Goal: Task Accomplishment & Management: Manage account settings

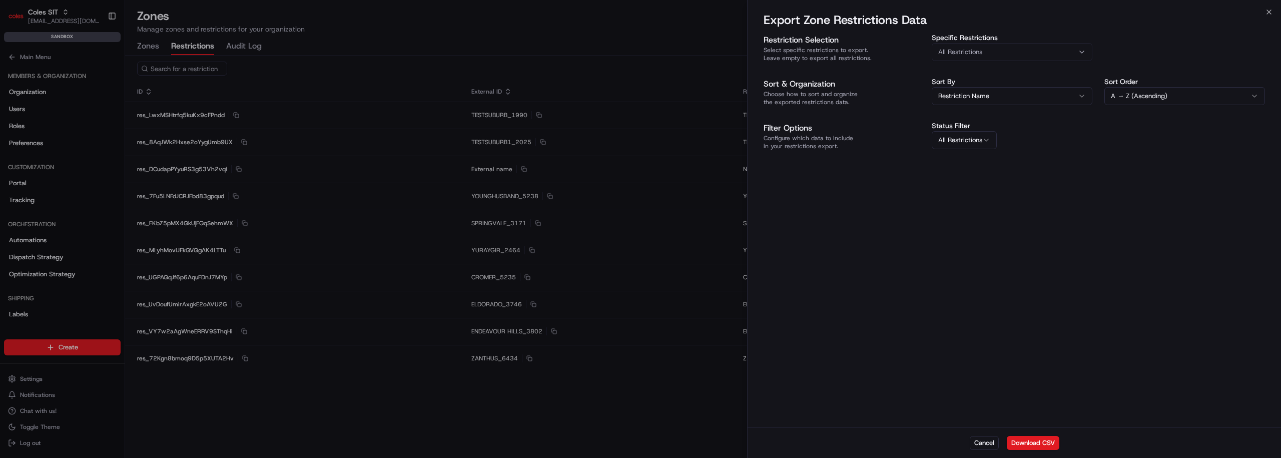
scroll to position [234, 0]
click at [301, 109] on div at bounding box center [640, 229] width 1281 height 458
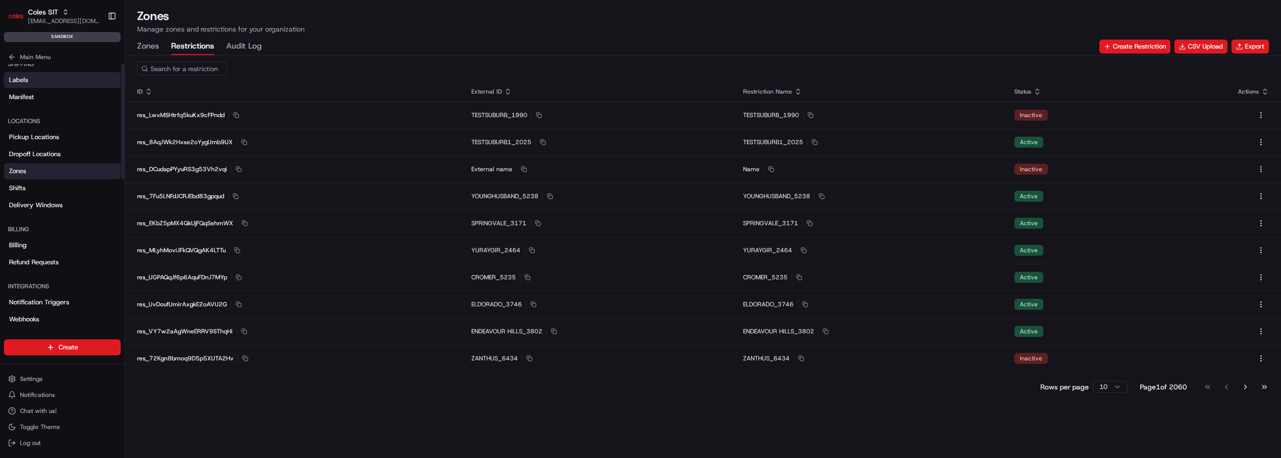
scroll to position [0, 0]
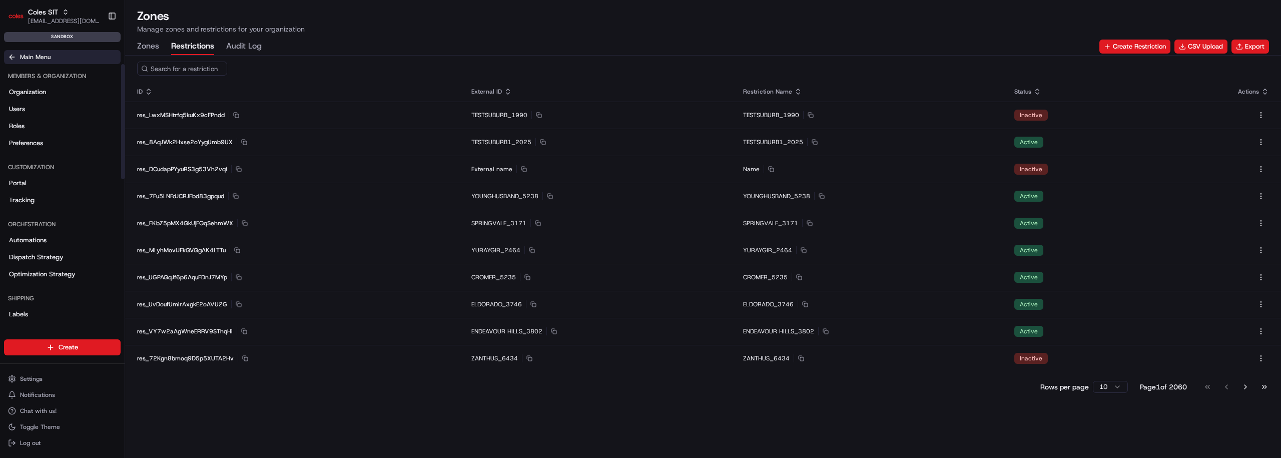
click at [21, 55] on span "Main Menu" at bounding box center [35, 57] width 31 height 8
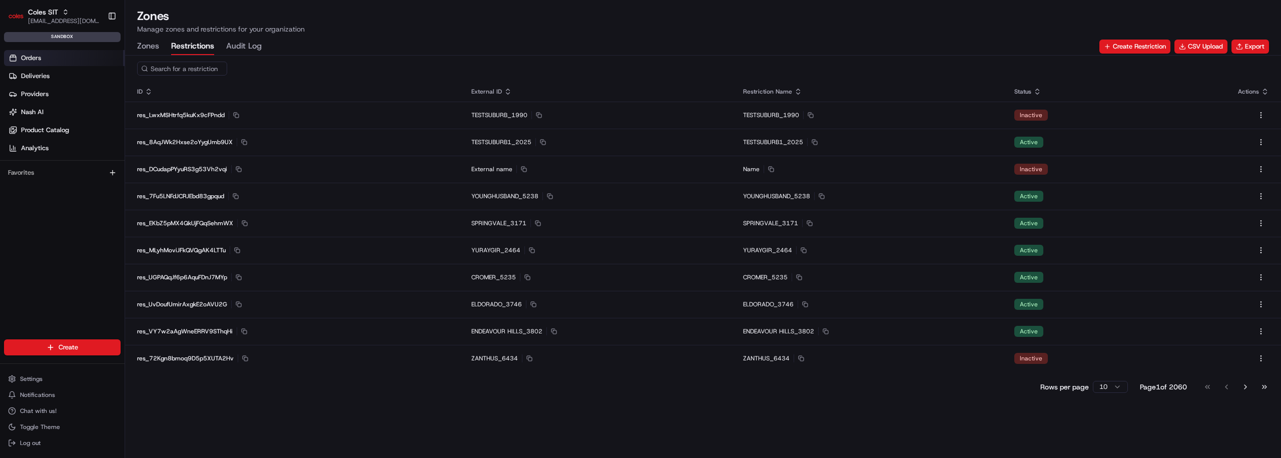
click at [27, 59] on span "Orders" at bounding box center [31, 58] width 20 height 9
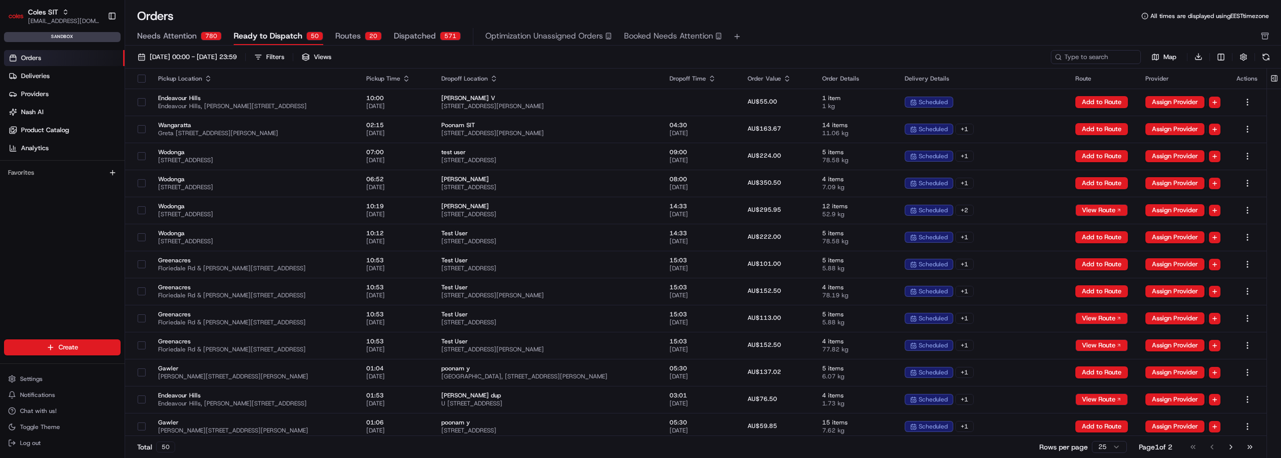
click at [365, 35] on div "20" at bounding box center [373, 36] width 17 height 9
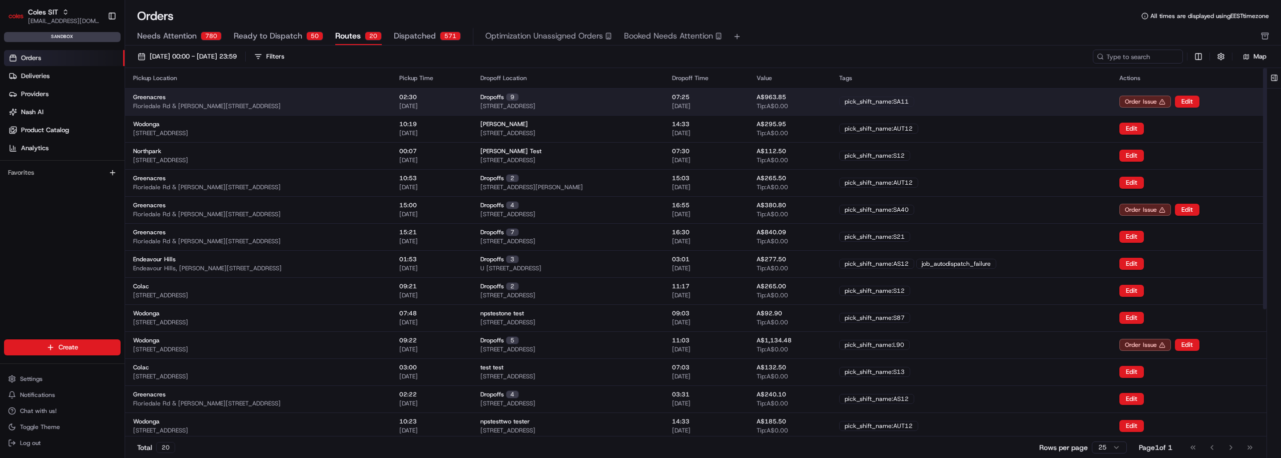
click at [330, 92] on td "Greenacres Floriedale Rd & Muller Rd, Greenacres SA 5086, Australia" at bounding box center [258, 101] width 266 height 27
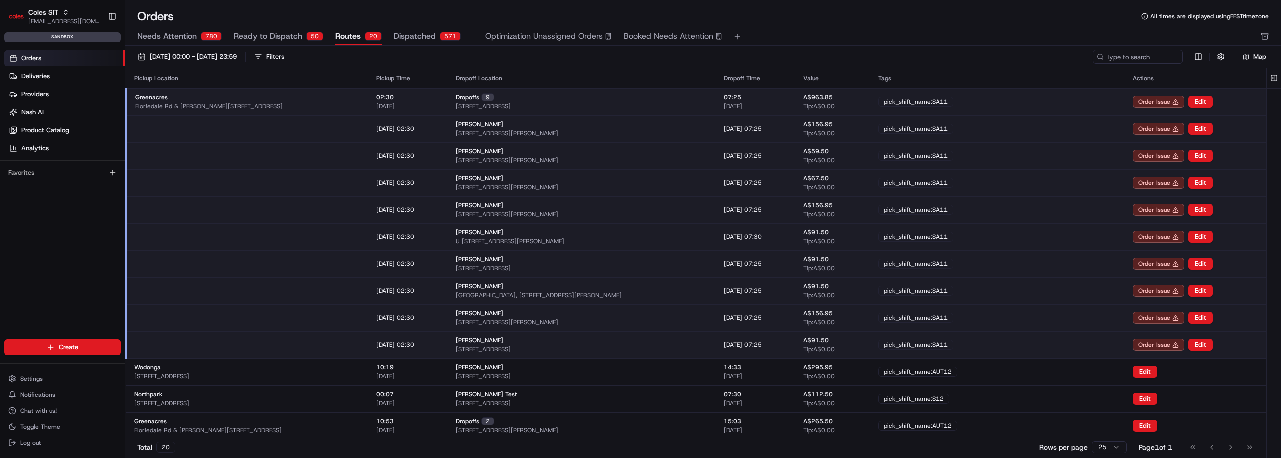
click at [360, 101] on div "Greenacres Floriedale Rd & Muller Rd, Greenacres SA 5086, Australia" at bounding box center [247, 101] width 225 height 17
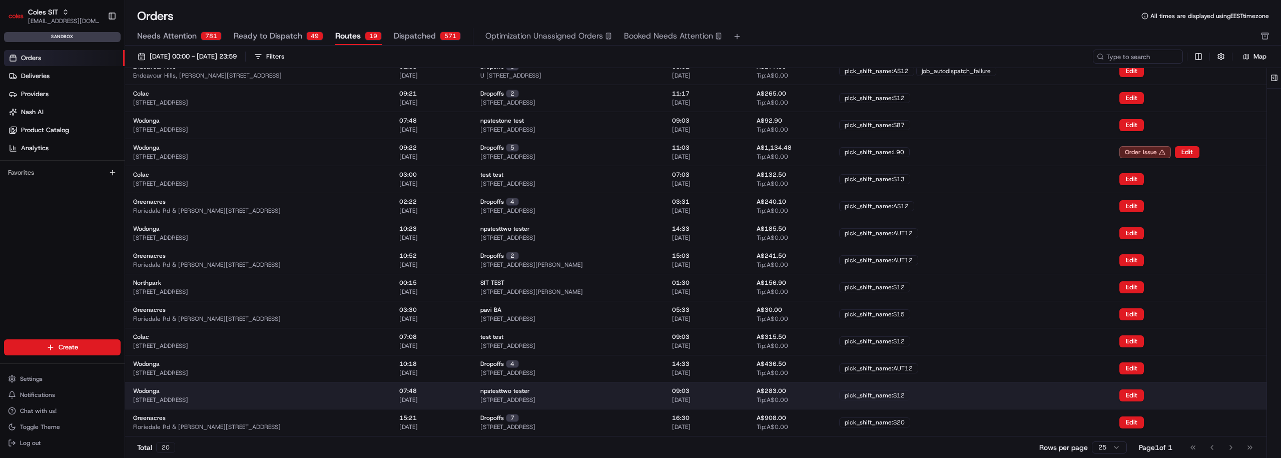
scroll to position [166, 0]
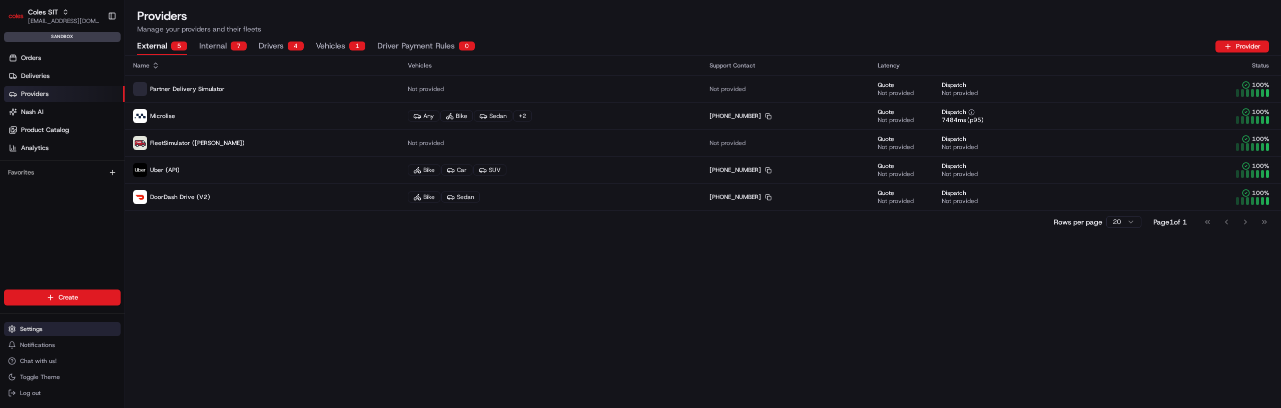
click at [32, 326] on span "Settings" at bounding box center [31, 329] width 23 height 8
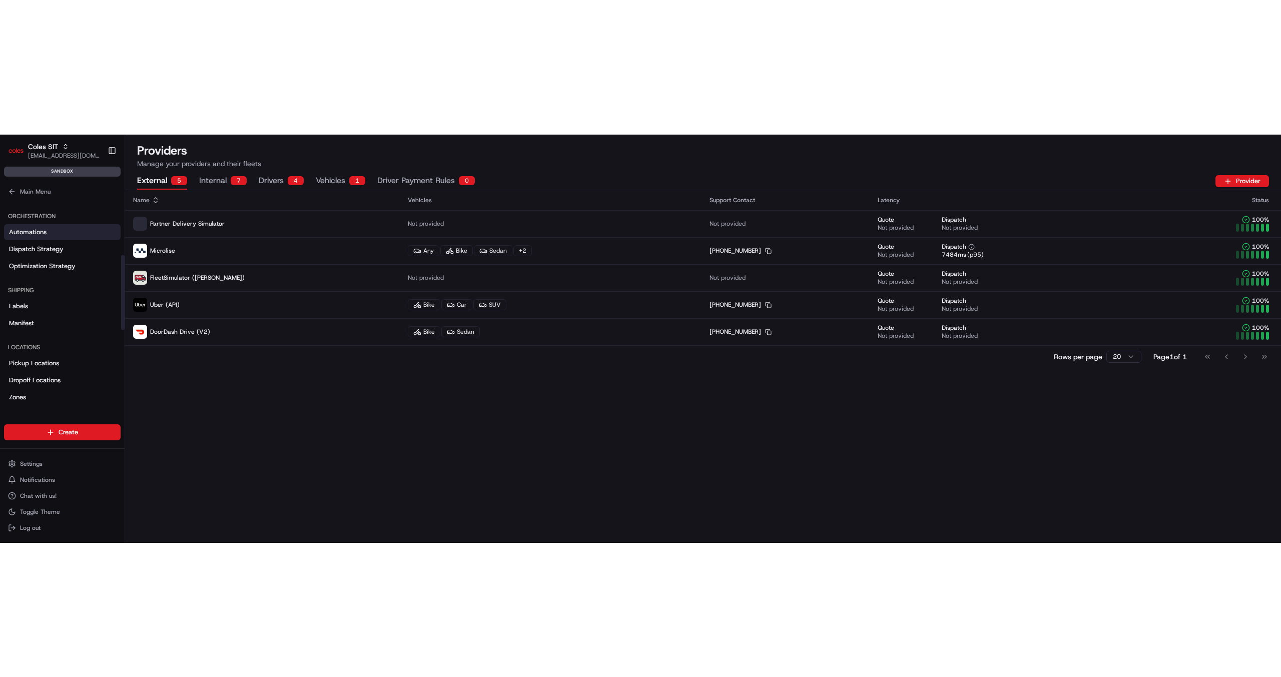
scroll to position [160, 0]
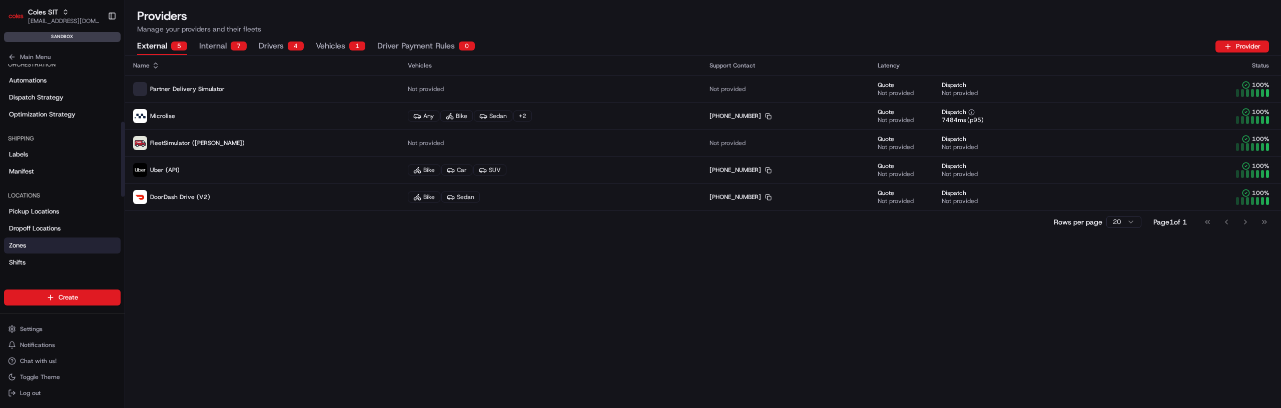
click at [23, 245] on span "Zones" at bounding box center [17, 245] width 17 height 9
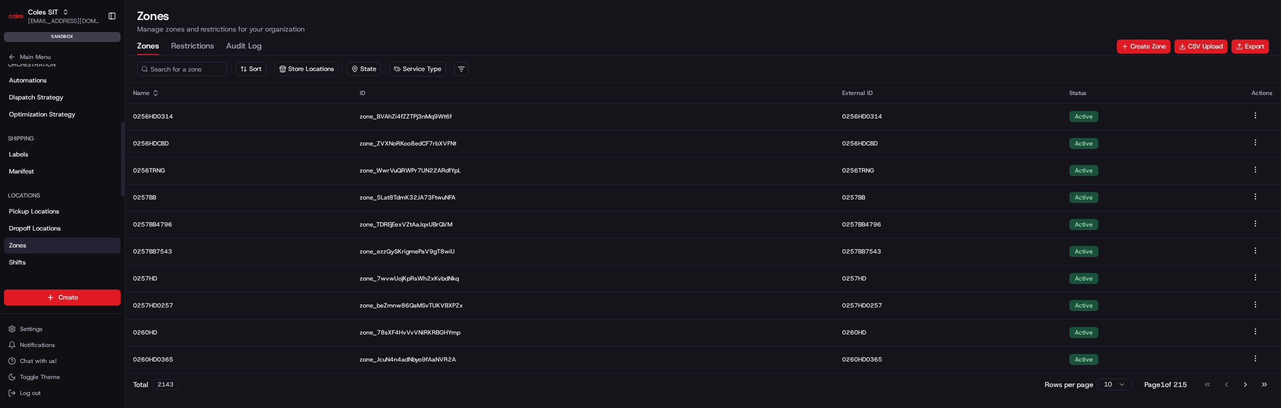
click at [193, 46] on button "Restrictions" at bounding box center [192, 46] width 43 height 17
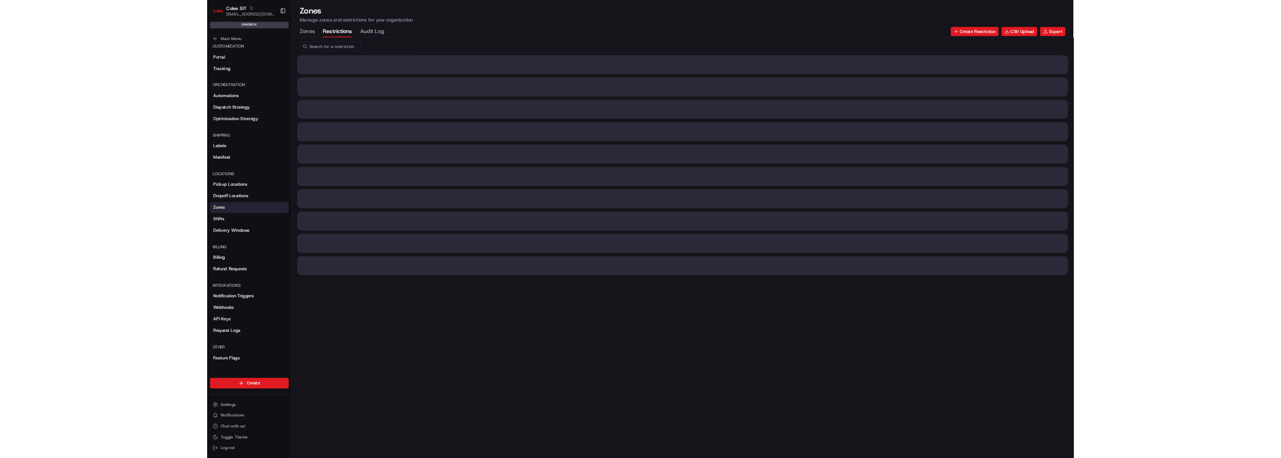
scroll to position [99, 0]
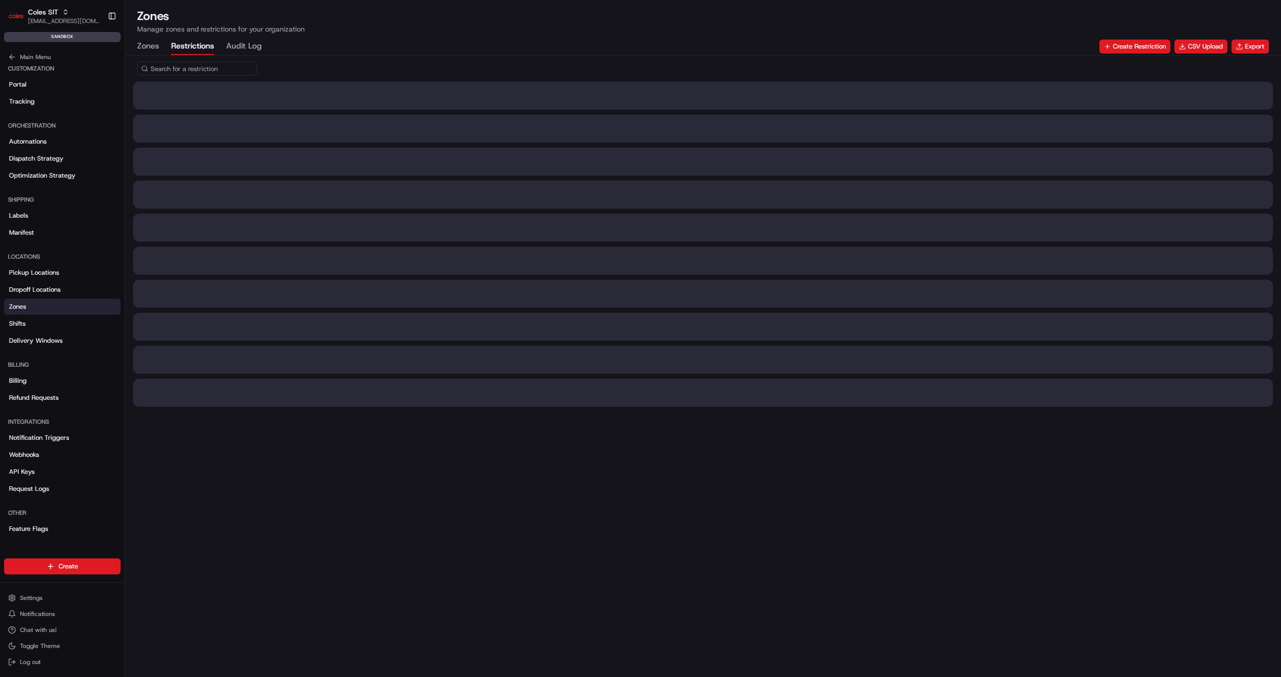
click at [193, 71] on input at bounding box center [197, 69] width 120 height 14
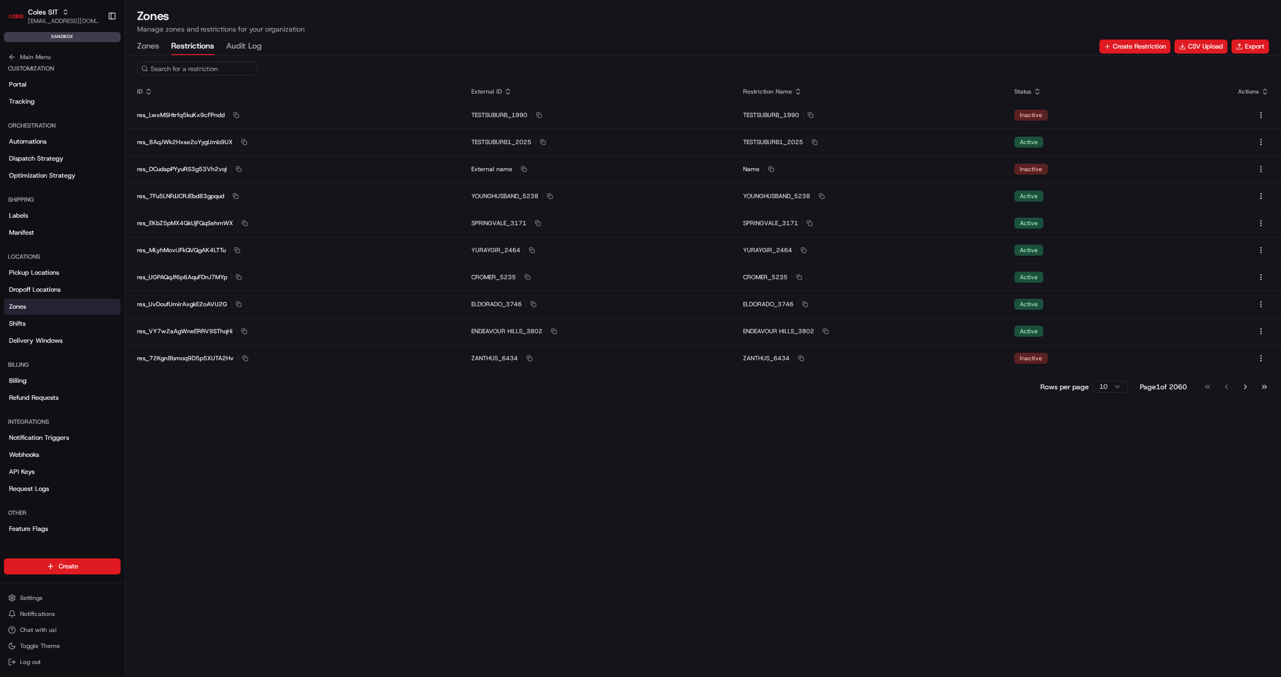
click at [188, 74] on input at bounding box center [197, 69] width 120 height 14
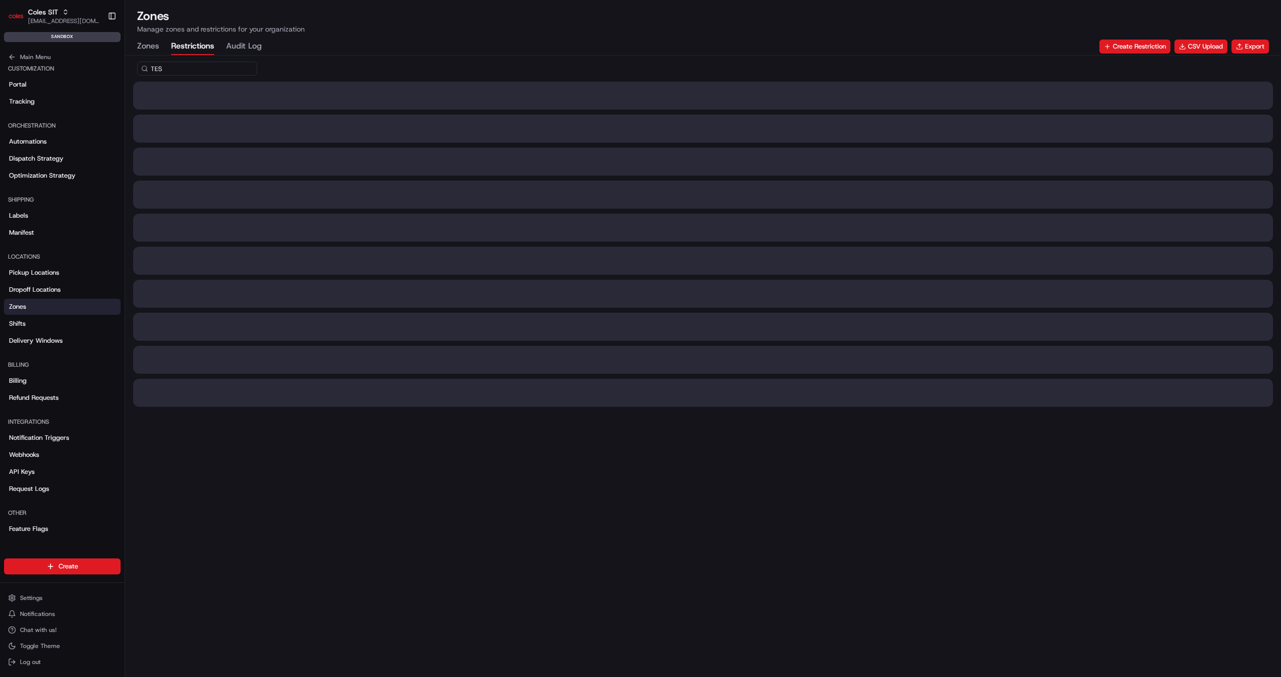
type input "TEST"
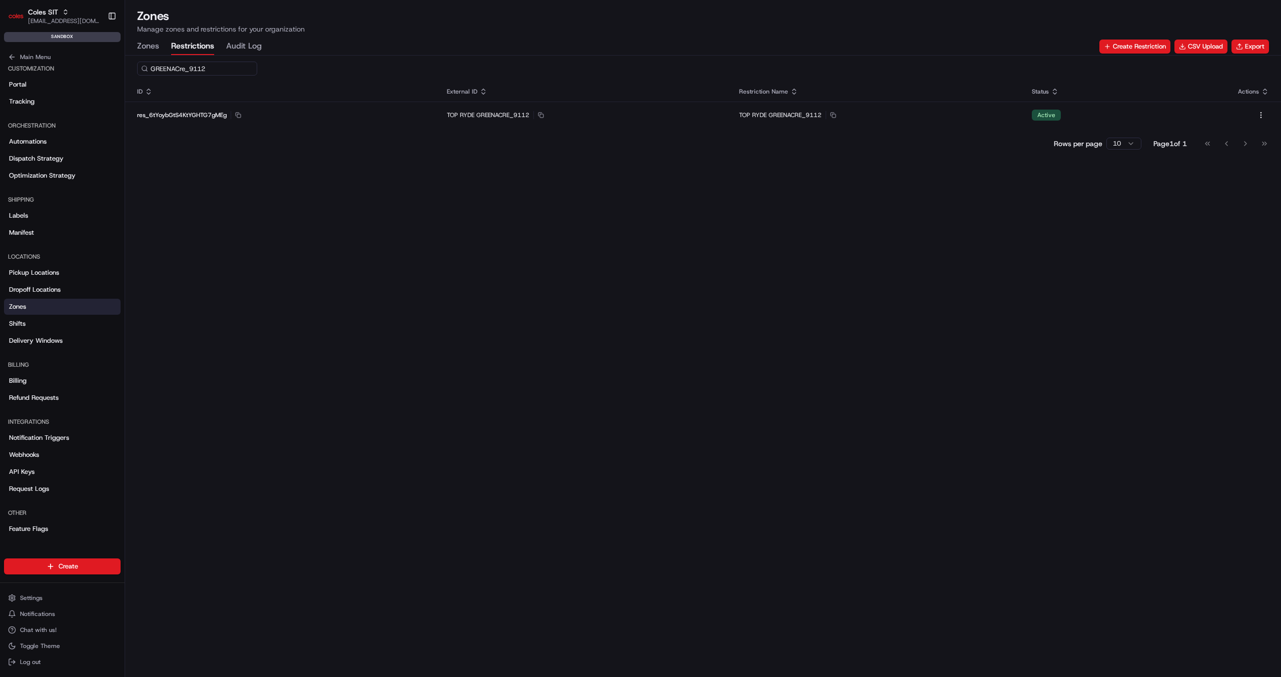
type input "GREENACre_9112"
click at [25, 336] on span "Delivery Windows" at bounding box center [36, 340] width 54 height 9
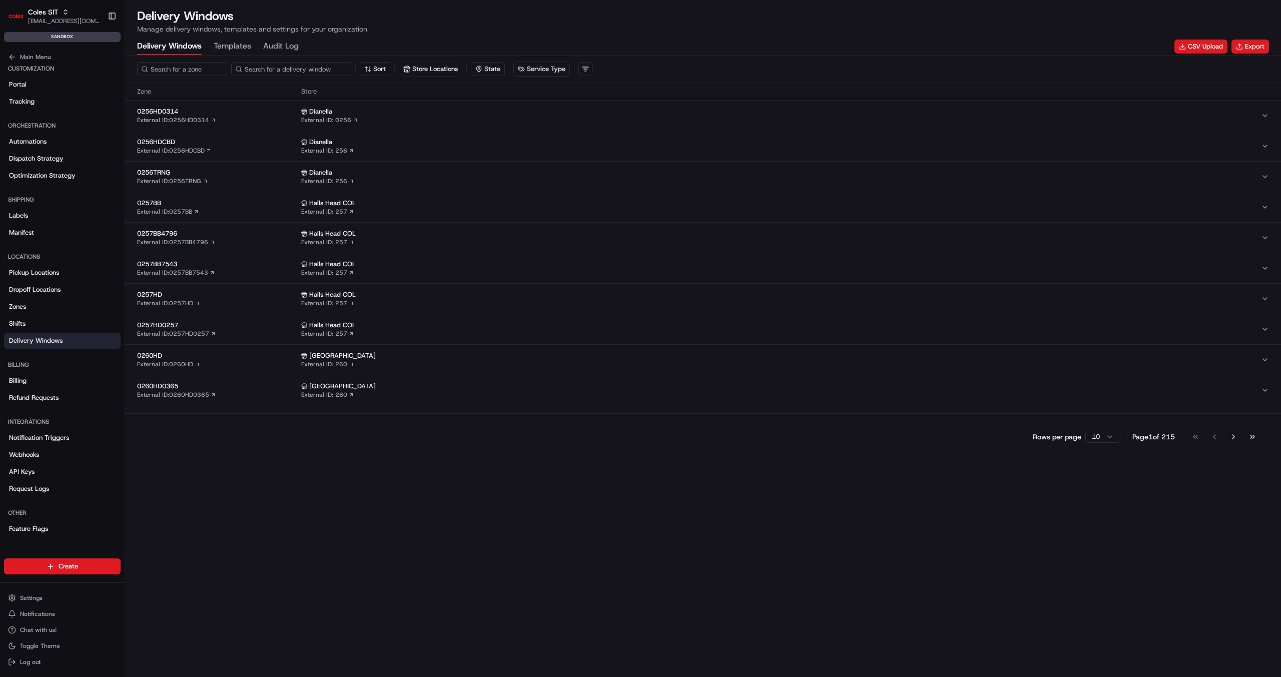
click at [276, 68] on input at bounding box center [291, 69] width 120 height 14
click at [253, 146] on span "0256HDCBD" at bounding box center [217, 142] width 160 height 9
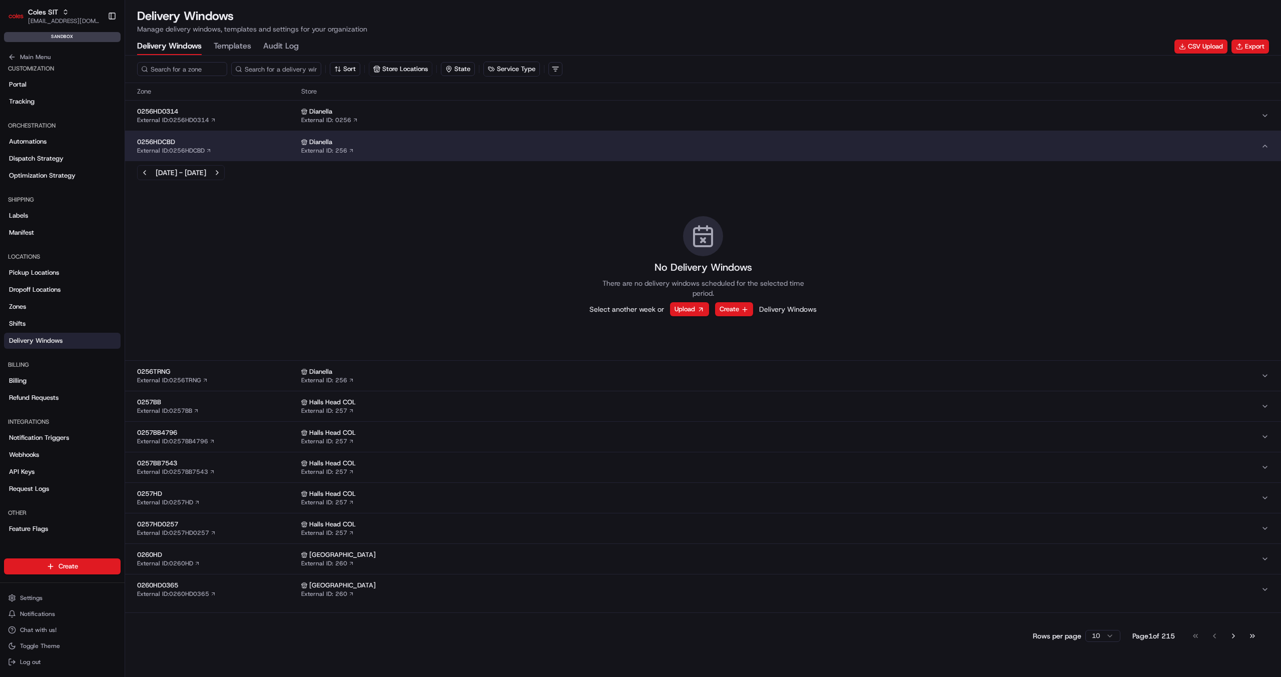
click at [253, 146] on span "0256HDCBD" at bounding box center [217, 142] width 160 height 9
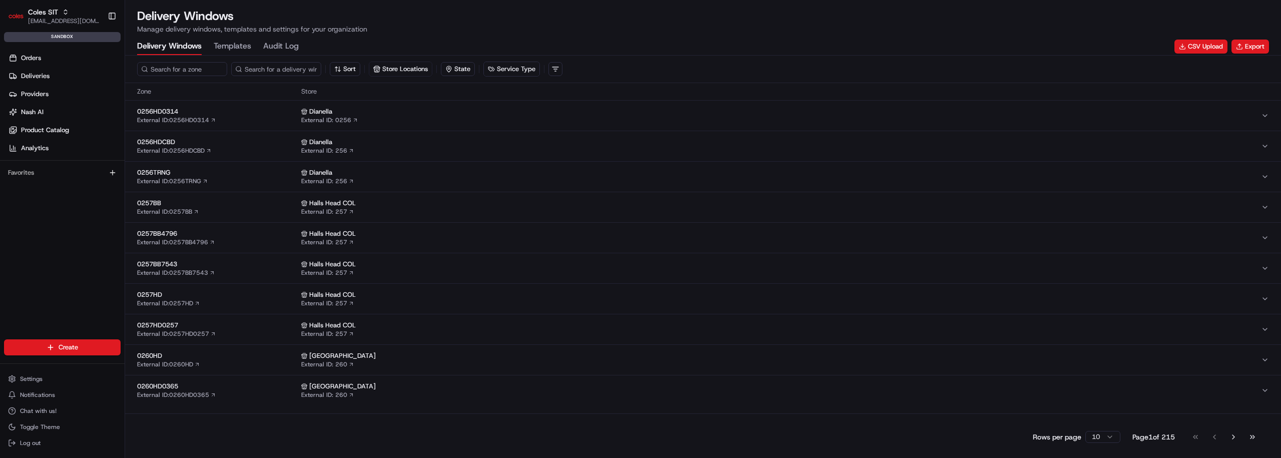
click at [222, 358] on span "0260HD" at bounding box center [217, 355] width 160 height 9
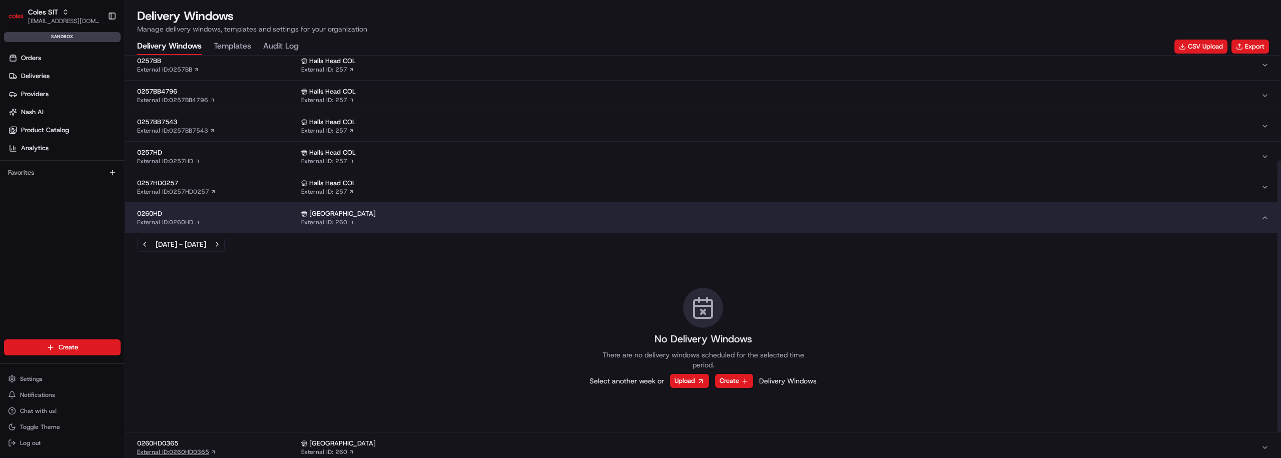
scroll to position [155, 0]
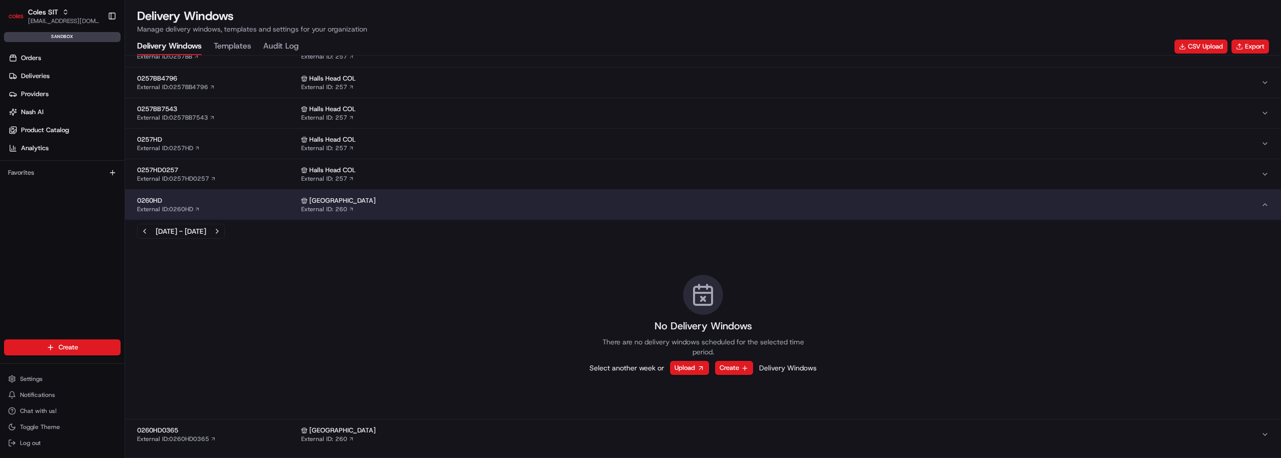
click at [210, 206] on div "0260HD External ID: 0260HD" at bounding box center [217, 204] width 160 height 17
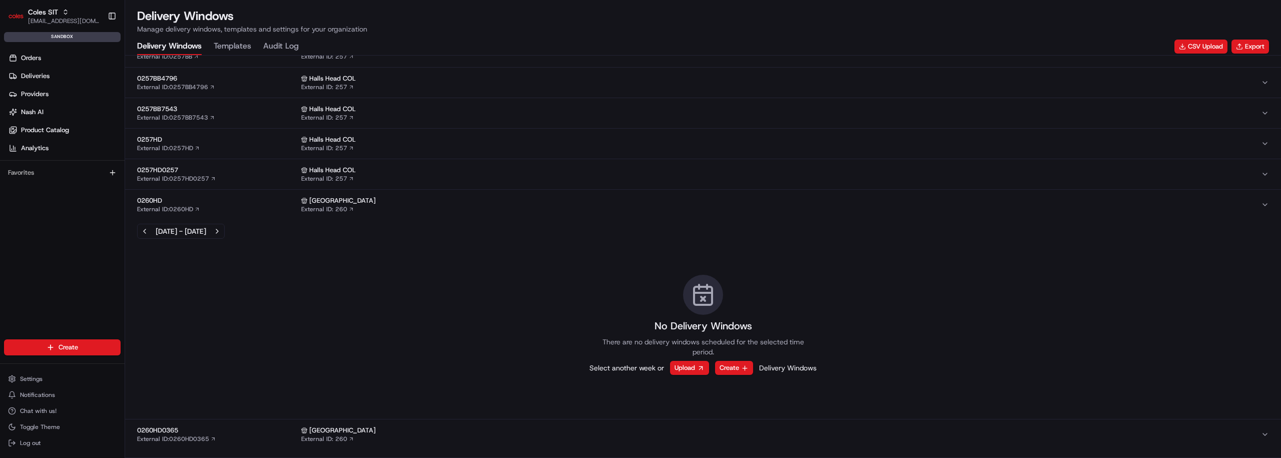
scroll to position [0, 0]
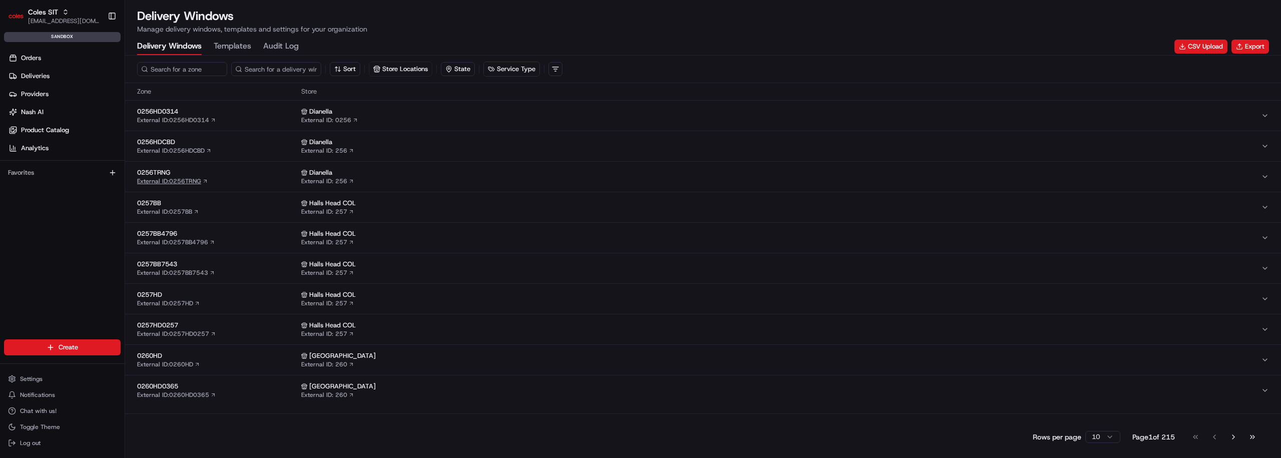
click at [206, 184] on icon "button" at bounding box center [205, 181] width 6 height 6
click at [232, 177] on div "0256TRNG External ID: 0256TRNG" at bounding box center [217, 176] width 160 height 17
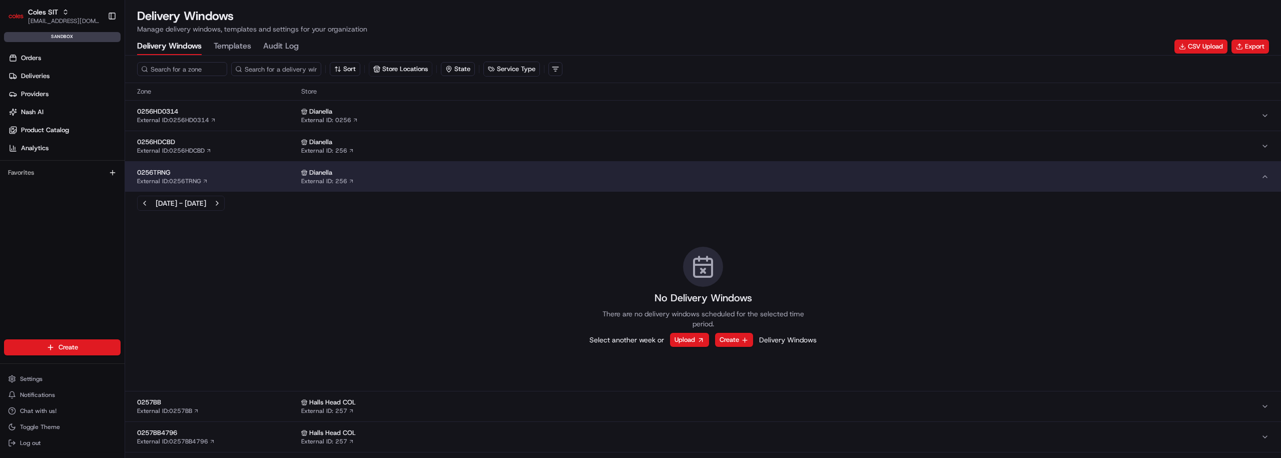
click at [232, 177] on div "0256TRNG External ID: 0256TRNG" at bounding box center [217, 176] width 160 height 17
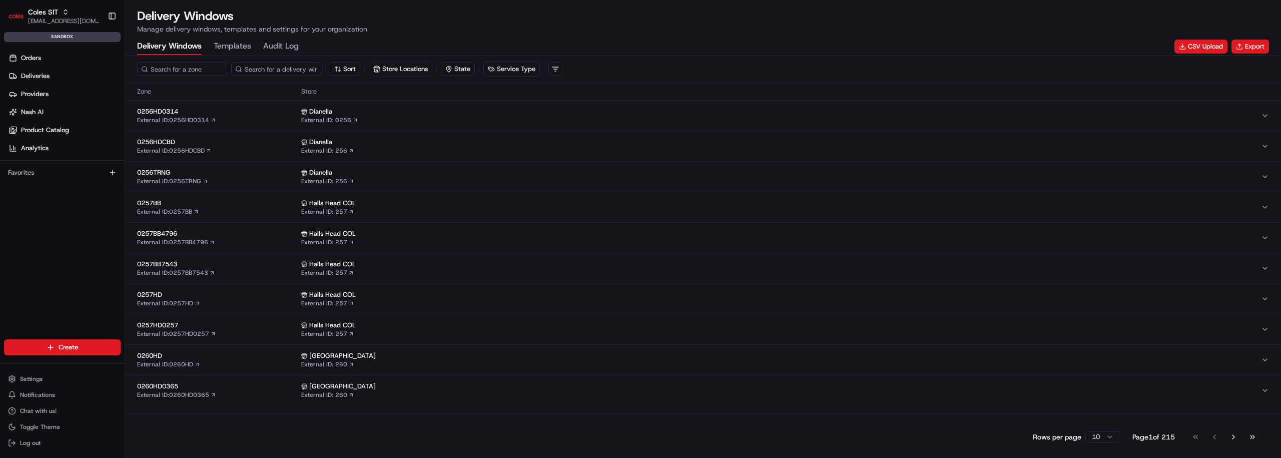
click at [245, 194] on button "0257BB External ID: 0257BB Halls Head COL External ID: 257" at bounding box center [703, 207] width 1156 height 30
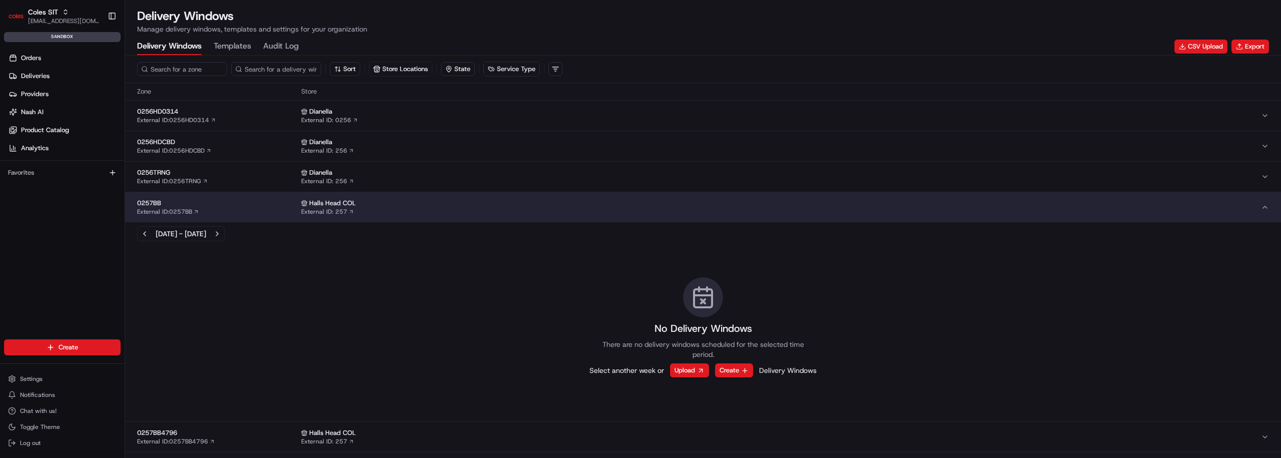
click at [245, 194] on button "0257BB External ID: 0257BB Halls Head COL External ID: 257" at bounding box center [703, 207] width 1156 height 30
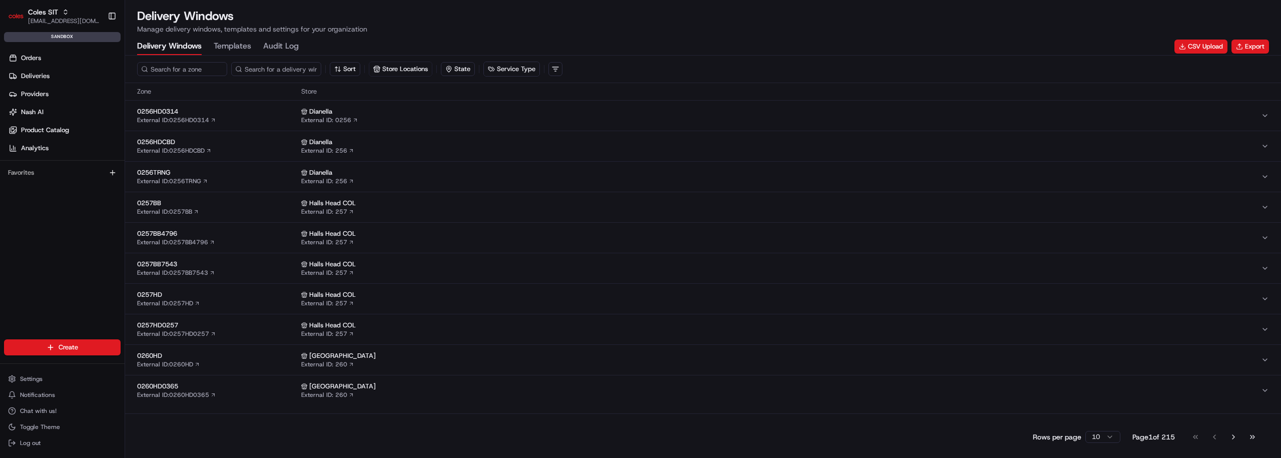
click at [250, 230] on span "0257BB4796" at bounding box center [217, 233] width 160 height 9
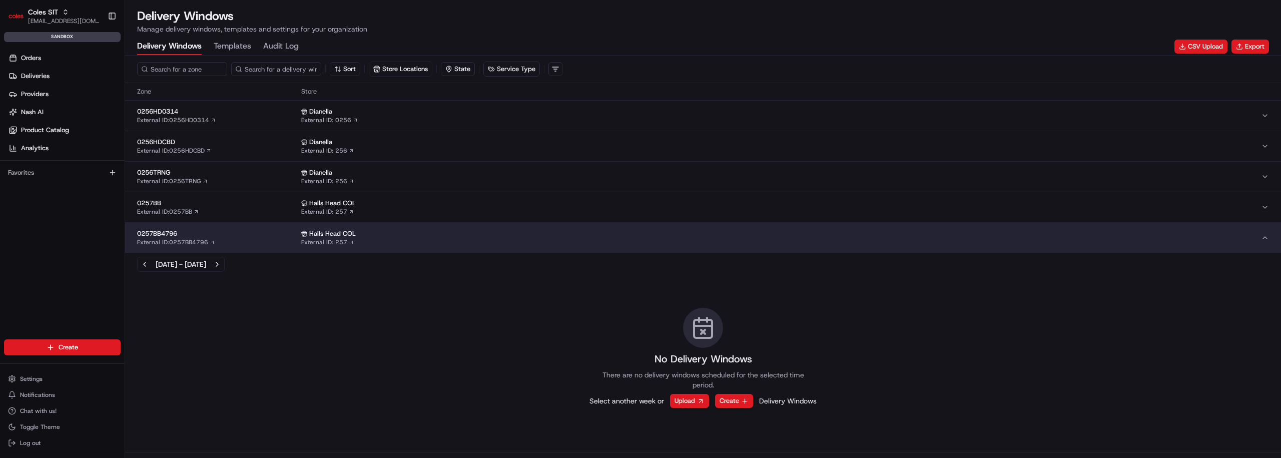
click at [250, 230] on span "0257BB4796" at bounding box center [217, 233] width 160 height 9
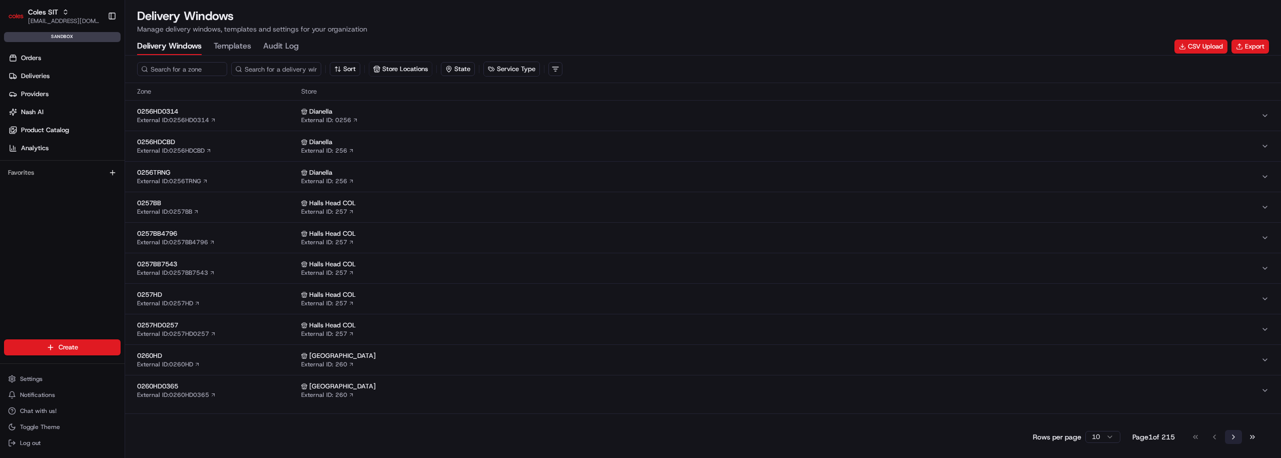
click at [1233, 443] on button "Go to next page" at bounding box center [1233, 437] width 17 height 14
click at [256, 234] on span "0262HD0262" at bounding box center [217, 233] width 160 height 9
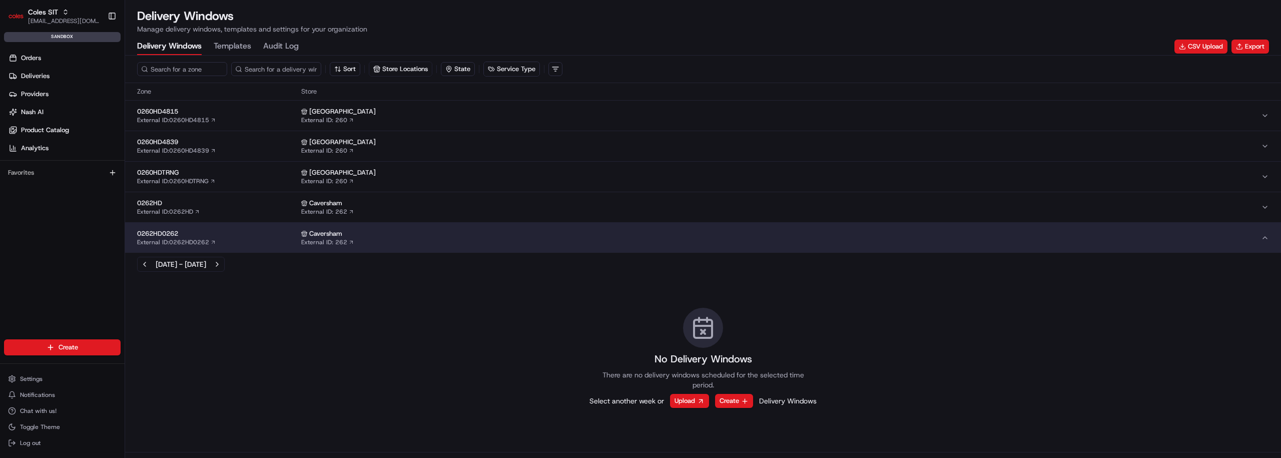
click at [256, 234] on span "0262HD0262" at bounding box center [217, 233] width 160 height 9
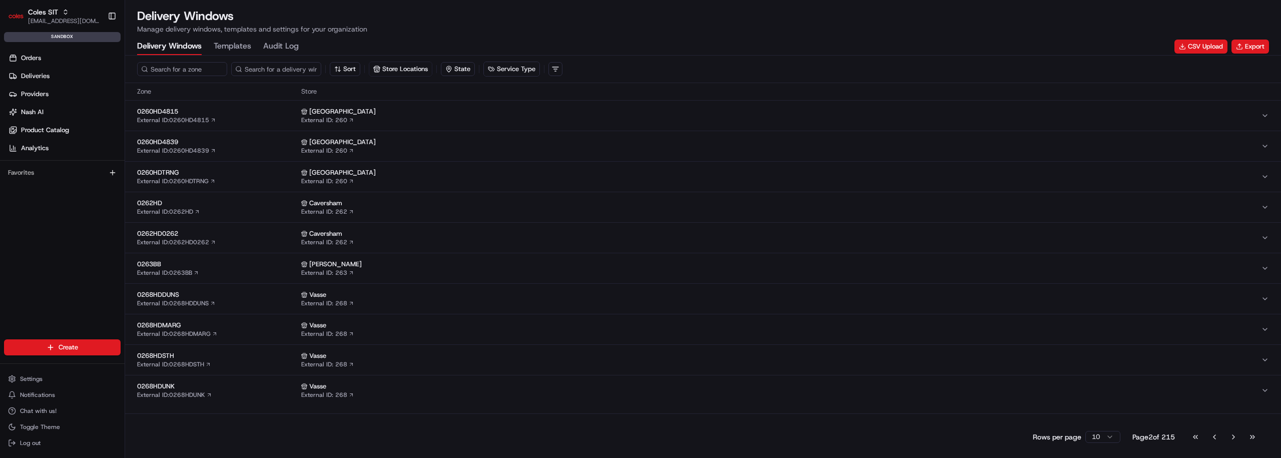
click at [257, 216] on button "0262HD External ID: 0262HD Caversham External ID: 262" at bounding box center [703, 207] width 1156 height 30
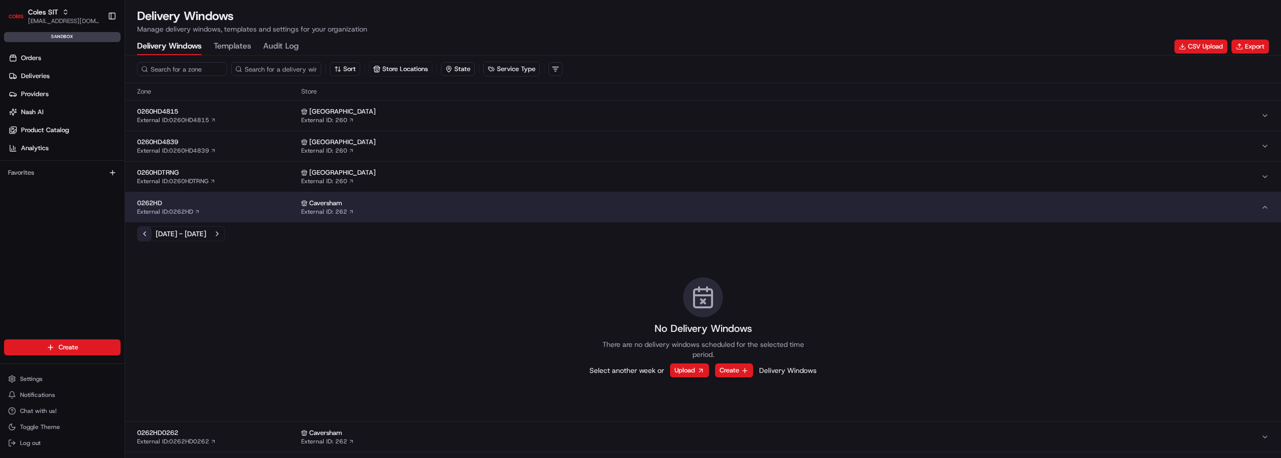
click at [144, 240] on button "Previous week" at bounding box center [145, 234] width 14 height 14
click at [145, 234] on button "Previous week" at bounding box center [145, 234] width 14 height 14
click at [265, 209] on div "0262HD External ID: 0262HD" at bounding box center [217, 207] width 160 height 17
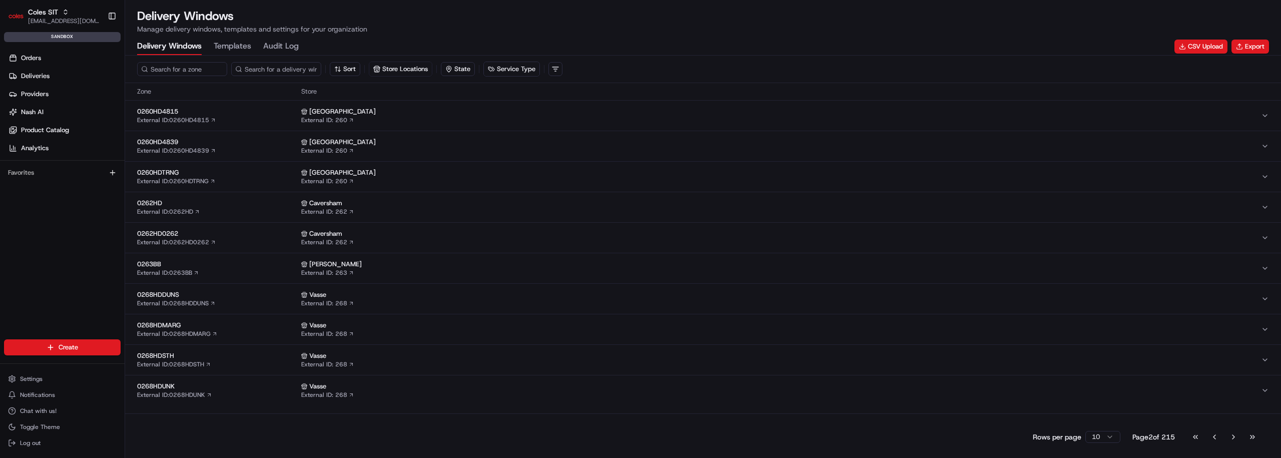
click at [265, 117] on div "0260HD4815 External ID: 0260HD4815" at bounding box center [217, 115] width 160 height 17
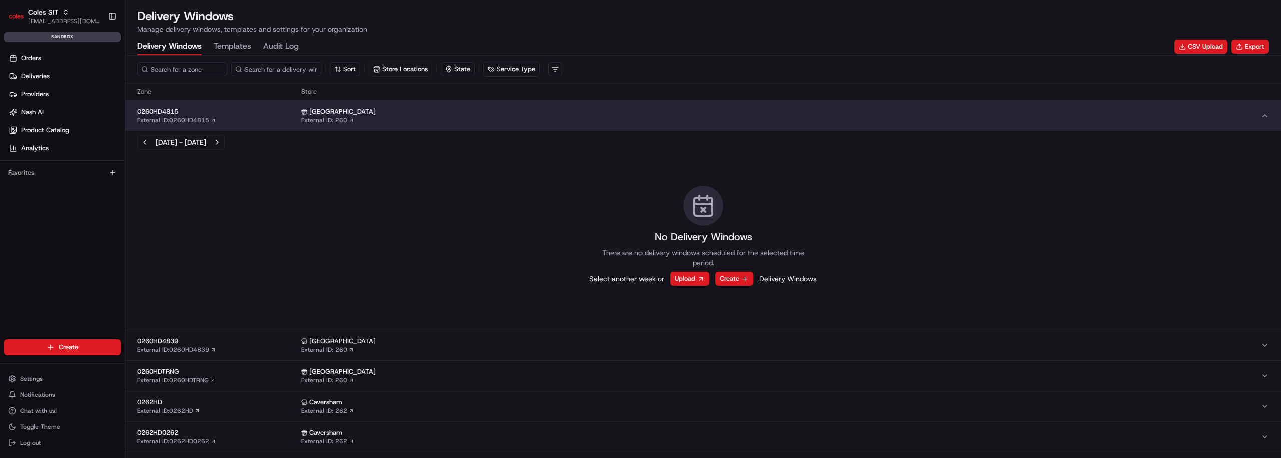
click at [265, 117] on div "0260HD4815 External ID: 0260HD4815" at bounding box center [217, 115] width 160 height 17
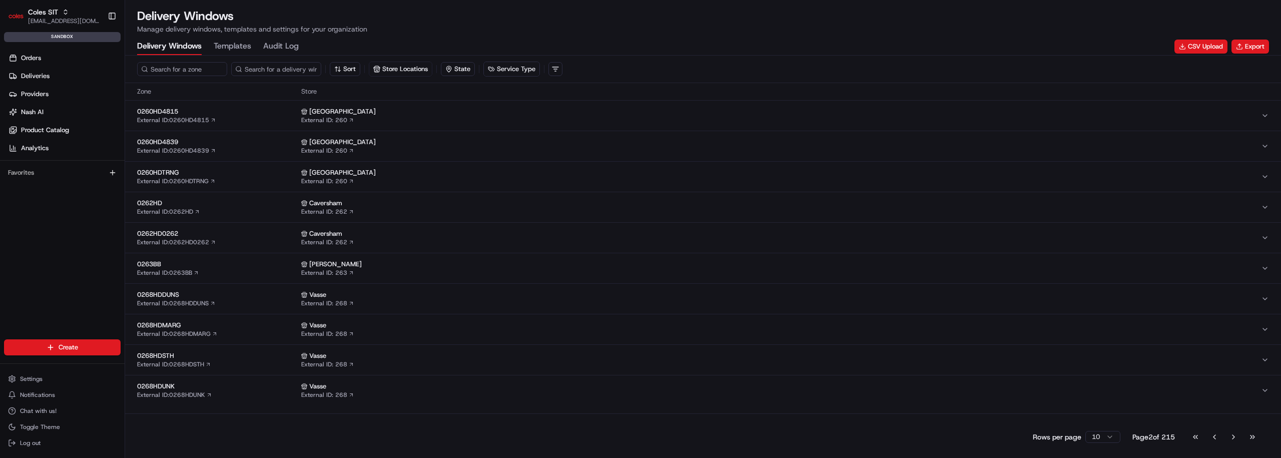
click at [270, 351] on span "0268HDSTH" at bounding box center [217, 355] width 160 height 9
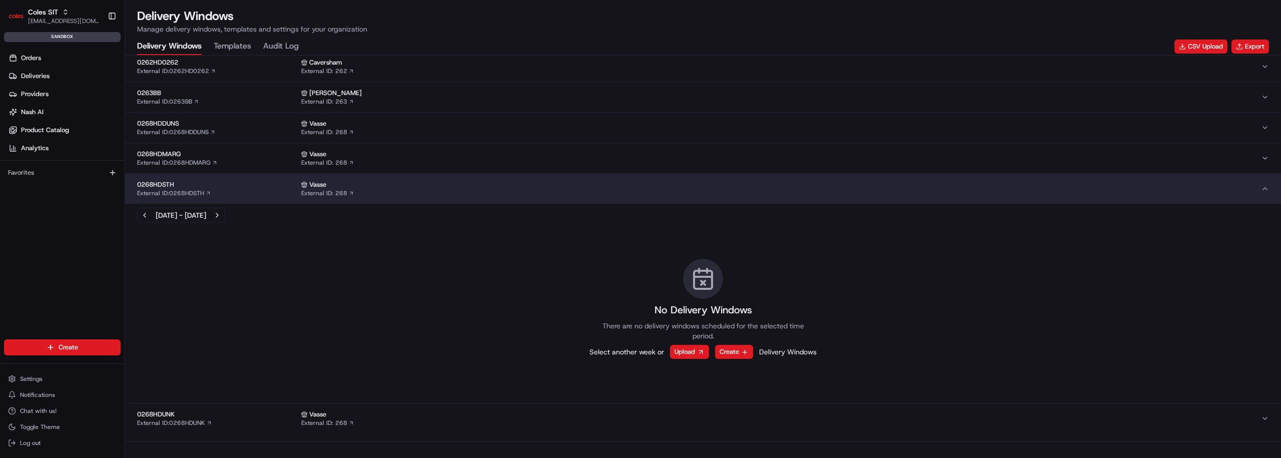
scroll to position [193, 0]
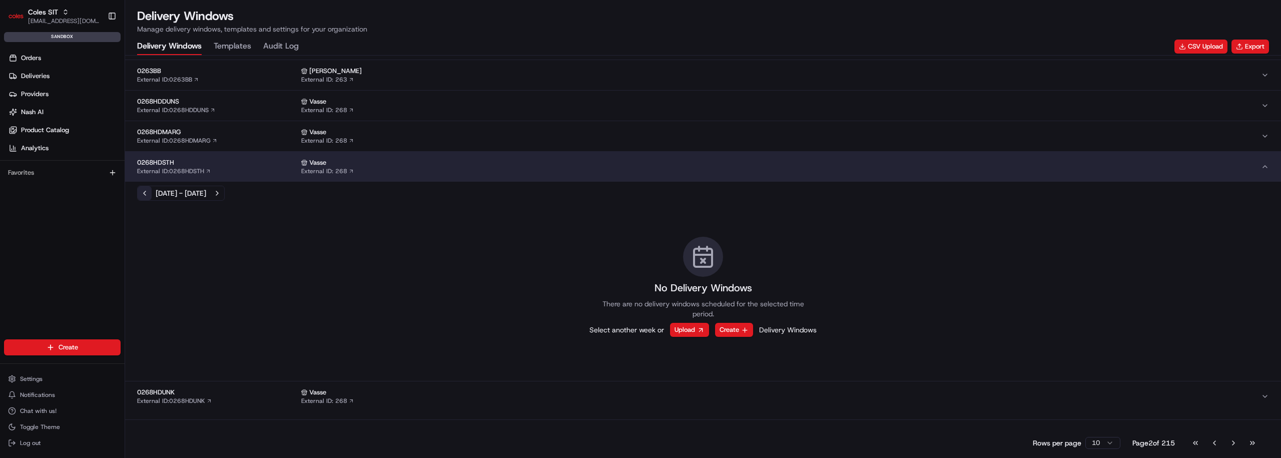
click at [138, 196] on button "Previous week" at bounding box center [145, 193] width 14 height 14
click at [143, 206] on div "No Delivery Windows There are no delivery windows scheduled for the selected ti…" at bounding box center [703, 287] width 1156 height 164
click at [143, 199] on button "Previous week" at bounding box center [145, 193] width 14 height 14
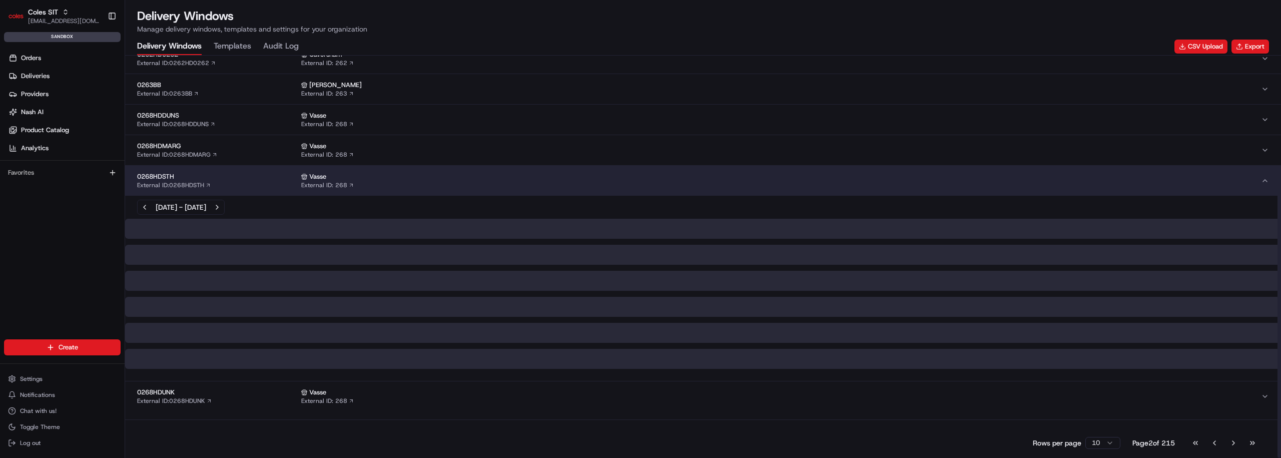
scroll to position [193, 0]
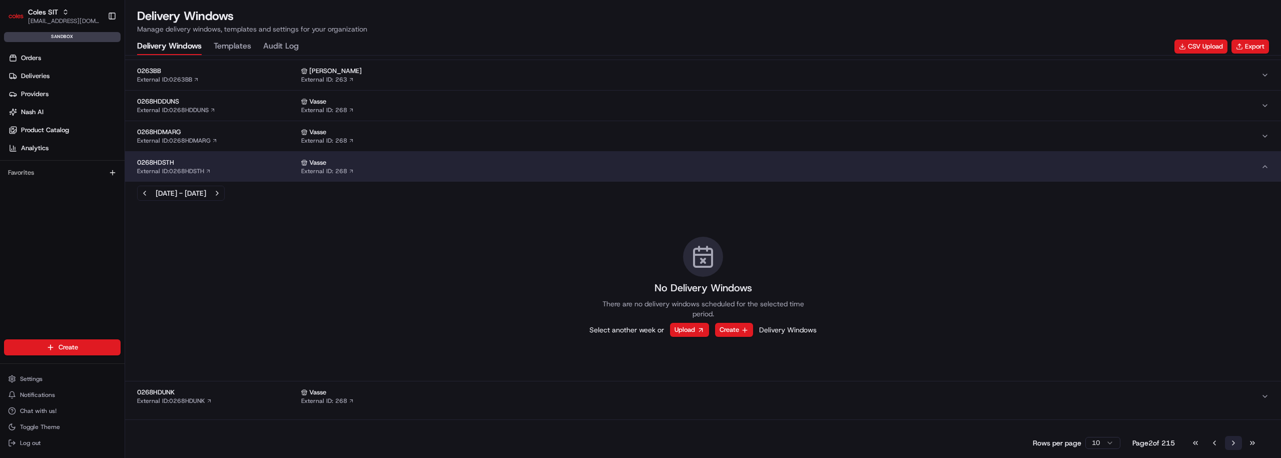
click at [1235, 445] on button "Go to next page" at bounding box center [1233, 443] width 17 height 14
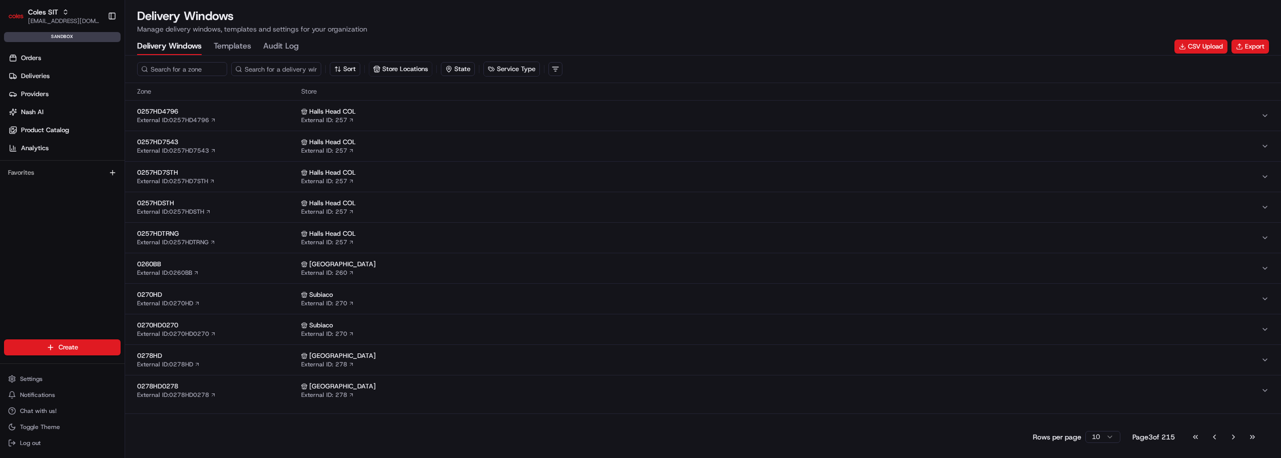
click at [1235, 445] on div "Rows per page 10 Page 3 of 215 Go to first page Go to previous page Go to next …" at bounding box center [703, 432] width 1156 height 39
click at [1235, 441] on button "Go to next page" at bounding box center [1233, 437] width 17 height 14
click at [666, 155] on button "0260BB4839 External ID: 0260BB4839 Banksia Grove External ID: 260" at bounding box center [703, 146] width 1156 height 30
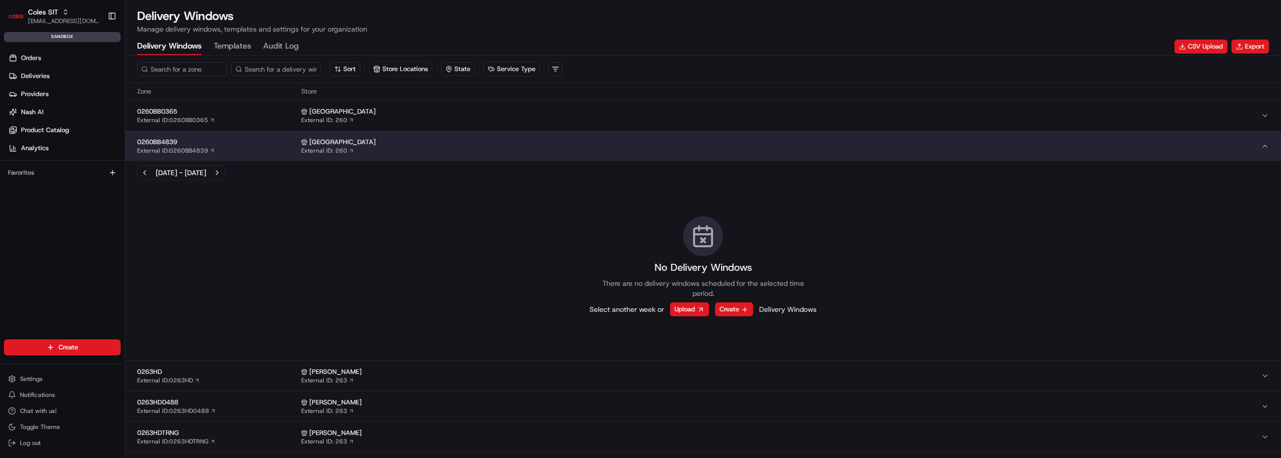
click at [663, 151] on div "Banksia Grove External ID: 260" at bounding box center [780, 146] width 959 height 17
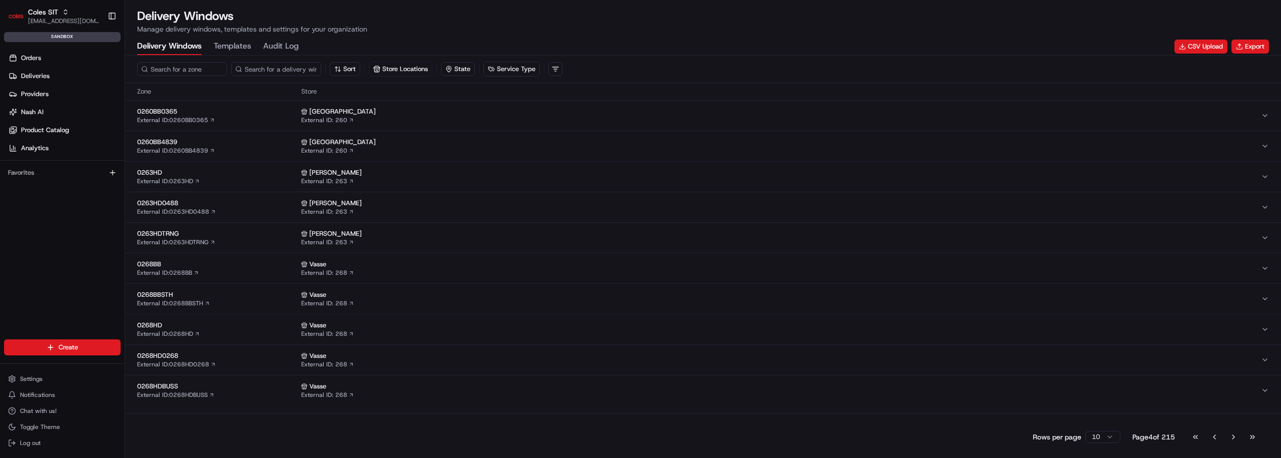
click at [203, 59] on div "Sort Store Locations State Service Type" at bounding box center [703, 70] width 1156 height 28
click at [242, 68] on icon at bounding box center [238, 69] width 7 height 7
click at [256, 71] on input at bounding box center [291, 69] width 120 height 14
paste input "dlw_VDVqPg7g3SC5UJ2RVTLNj6_23:35_04:25_2025-08-06_stl_2wJDiAvkpt29akHiGhLdT6"
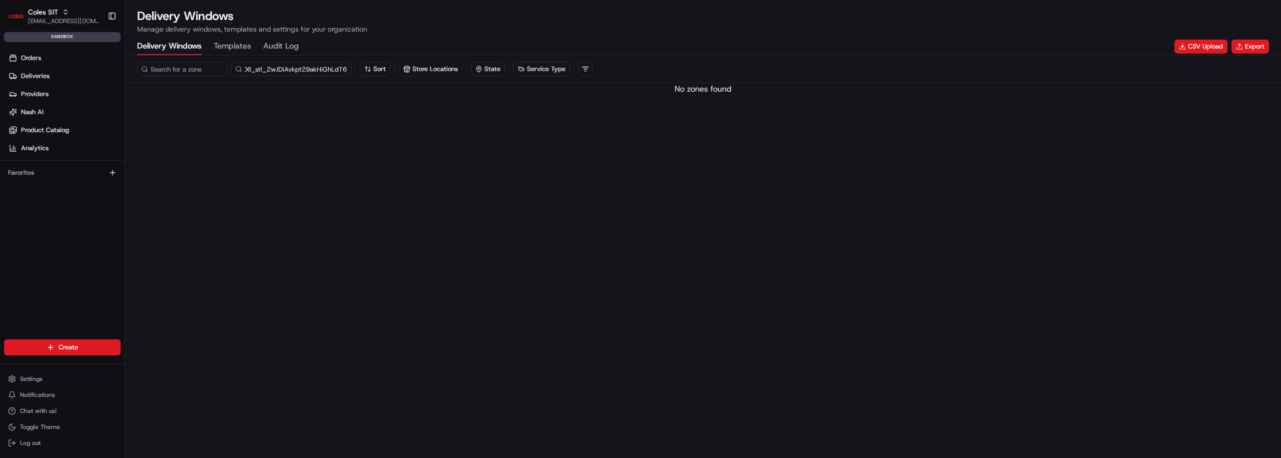
click at [299, 71] on input "dlw_VDVqPg7g3SC5UJ2RVTLNj6_23:35_04:25_2025-08-06_stl_2wJDiAvkpt29akHiGhLdT6" at bounding box center [291, 69] width 120 height 14
drag, startPoint x: 273, startPoint y: 71, endPoint x: 474, endPoint y: 82, distance: 201.4
click at [467, 81] on div "dlw_VDVqPg7g3SC5UJ2RVTLNj6_23:35_04:25_2025-08-06_stl_2wJDiAvkpt29akHiGhLdT6 So…" at bounding box center [703, 70] width 1156 height 28
click at [305, 70] on input "dlw_VDVqPg7g3SC5UJ2RVTLNj6_23:35_04:25_2025-08-06" at bounding box center [291, 69] width 120 height 14
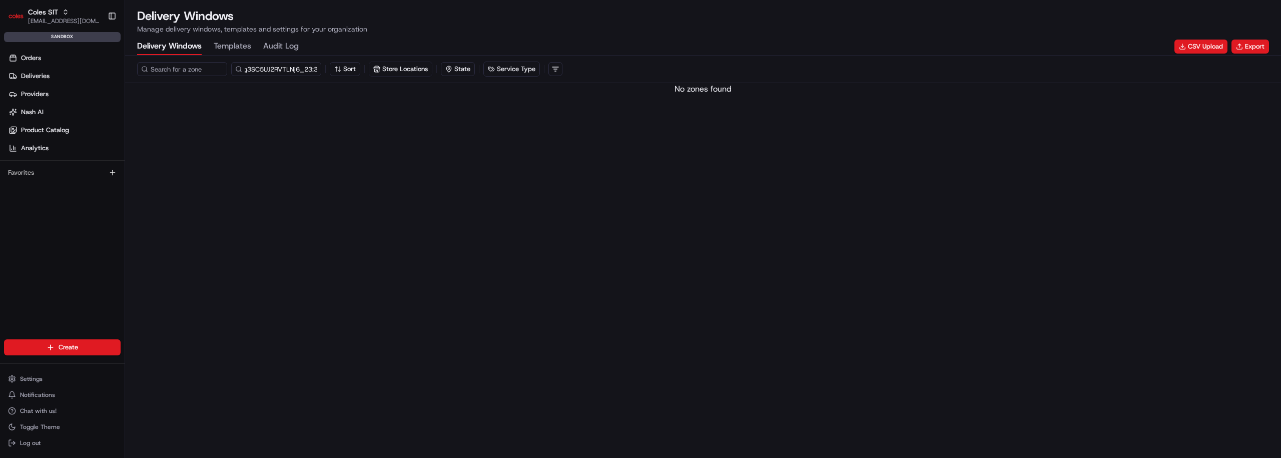
scroll to position [0, 0]
click at [263, 73] on input "dlw_VDVqPg7g3SC5UJ2RVTLNj6_23:35_04:25" at bounding box center [291, 69] width 120 height 14
drag, startPoint x: 254, startPoint y: 73, endPoint x: 338, endPoint y: 81, distance: 84.5
click at [326, 79] on div "dlw_V Sort Store Locations State Service Type" at bounding box center [703, 70] width 1156 height 28
type input "dlw"
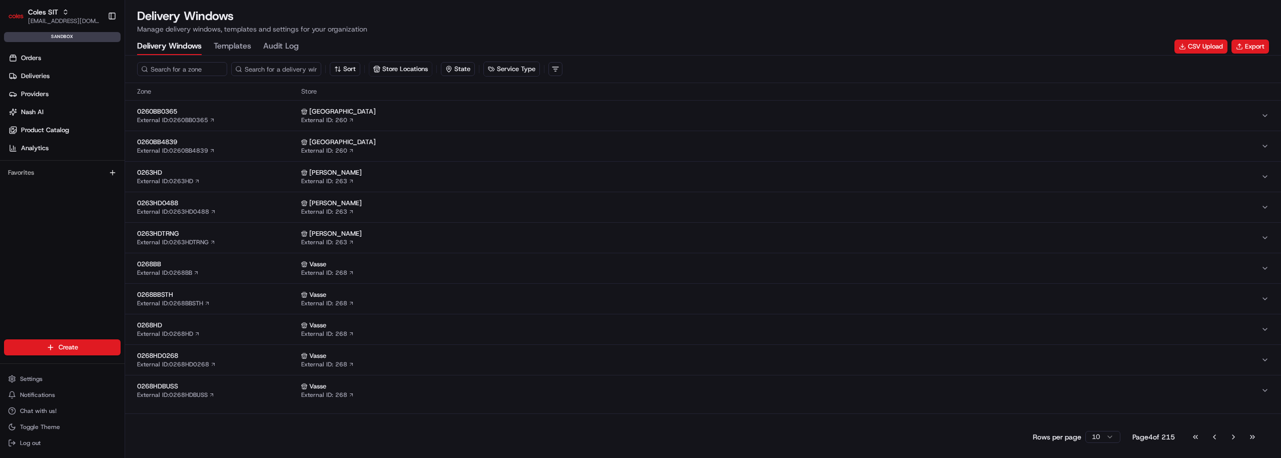
click at [543, 408] on div "Zone Store 0260BB0365 External ID: 0260BB0365 Banksia Grove External ID: 260 02…" at bounding box center [703, 248] width 1156 height 330
click at [1223, 437] on div "Go to first page Go to previous page Go to next page Go to last page" at bounding box center [1224, 437] width 74 height 14
click at [1227, 437] on button "Go to next page" at bounding box center [1233, 437] width 17 height 14
click at [1229, 438] on button "Go to next page" at bounding box center [1233, 437] width 17 height 14
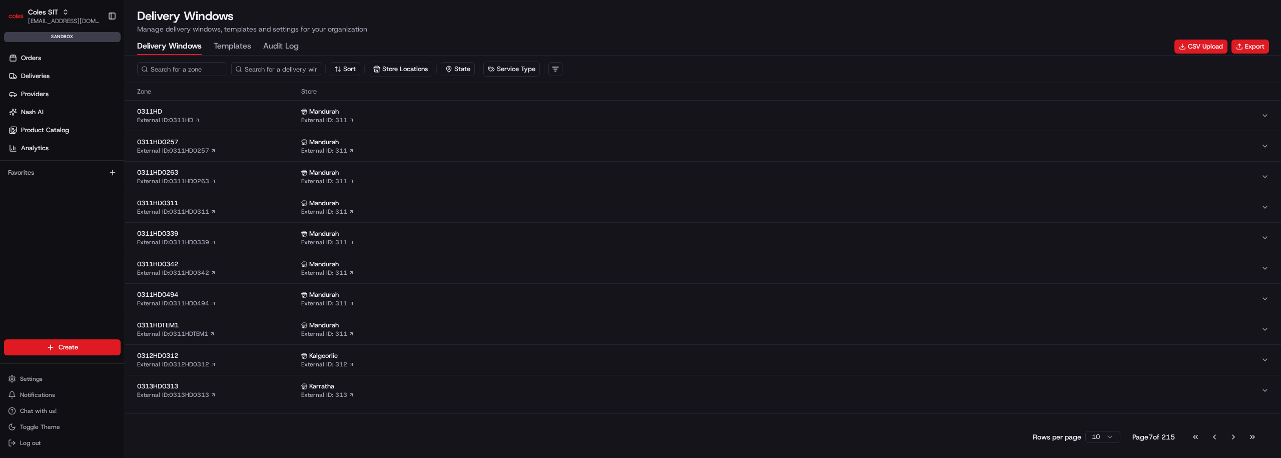
click at [879, 300] on div "Mandurah External ID: 311" at bounding box center [780, 298] width 959 height 17
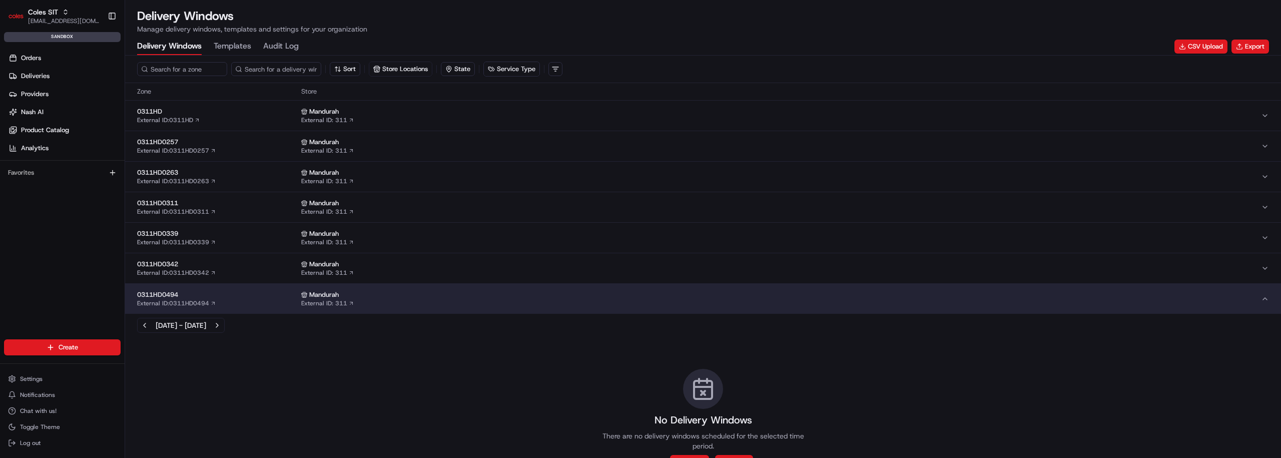
click at [879, 300] on div "Mandurah External ID: 311" at bounding box center [780, 298] width 959 height 17
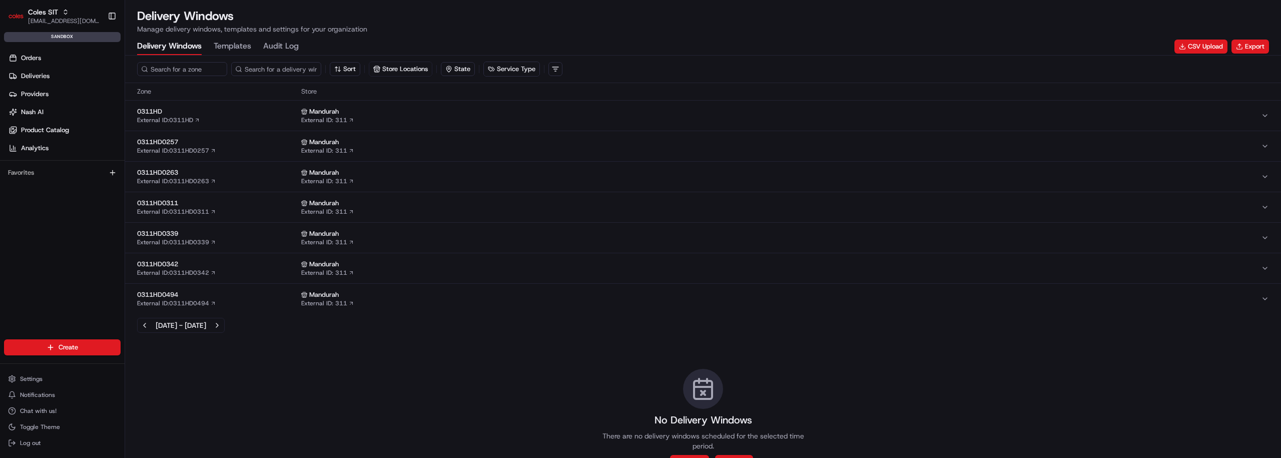
click at [834, 181] on div "Mandurah External ID: 311" at bounding box center [780, 176] width 959 height 17
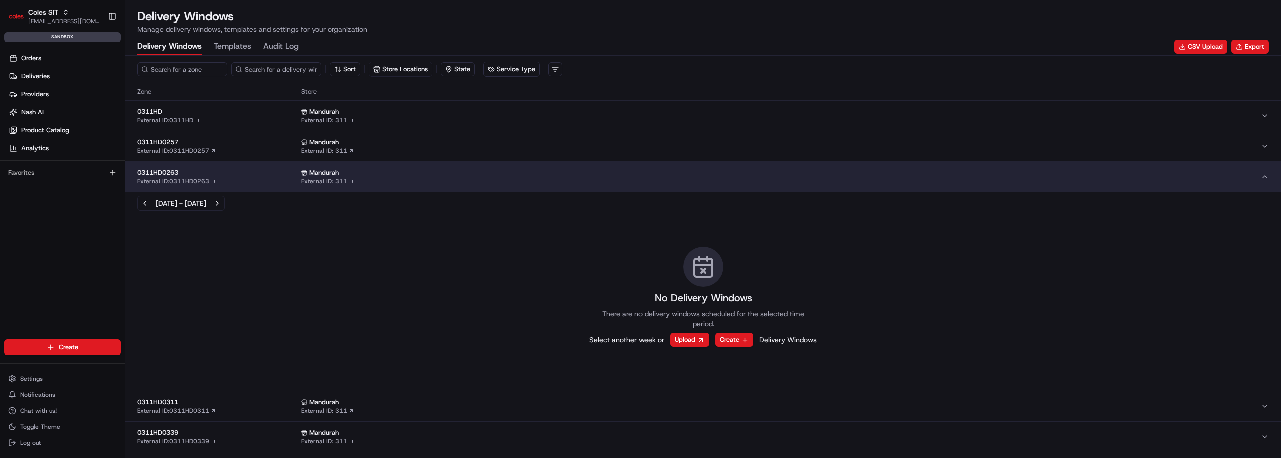
click at [834, 181] on div "Mandurah External ID: 311" at bounding box center [780, 176] width 959 height 17
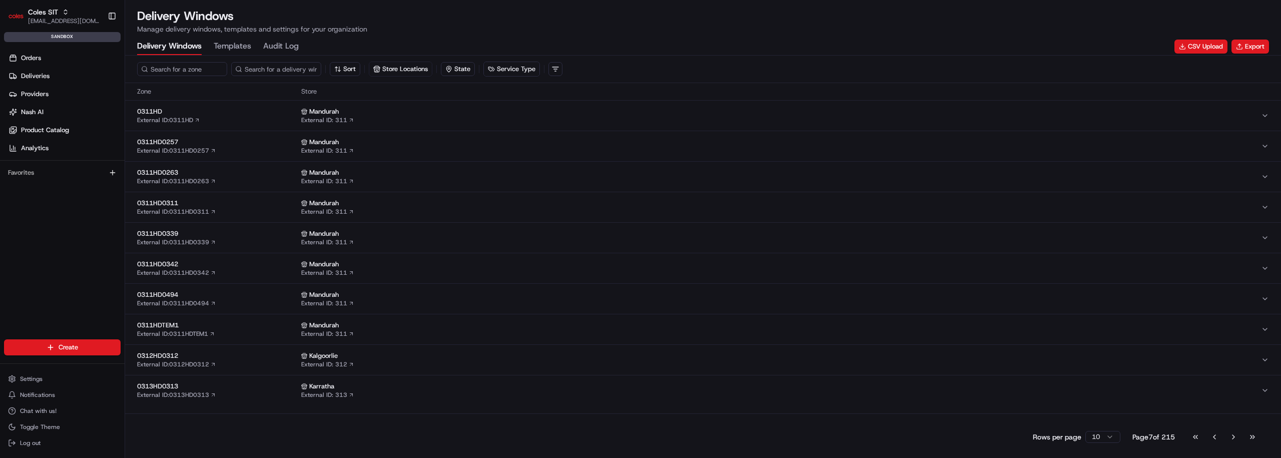
click at [39, 3] on div "Coles SIT gytis@usenash.com Toggle Sidebar sandbox" at bounding box center [62, 23] width 125 height 46
click at [39, 10] on span "Coles SIT" at bounding box center [43, 12] width 30 height 10
type input "coles d"
click at [174, 56] on div "Coles Dev" at bounding box center [180, 52] width 145 height 20
click at [237, 181] on div "0561BBRAW External ID: 0561BBRAW" at bounding box center [217, 176] width 160 height 17
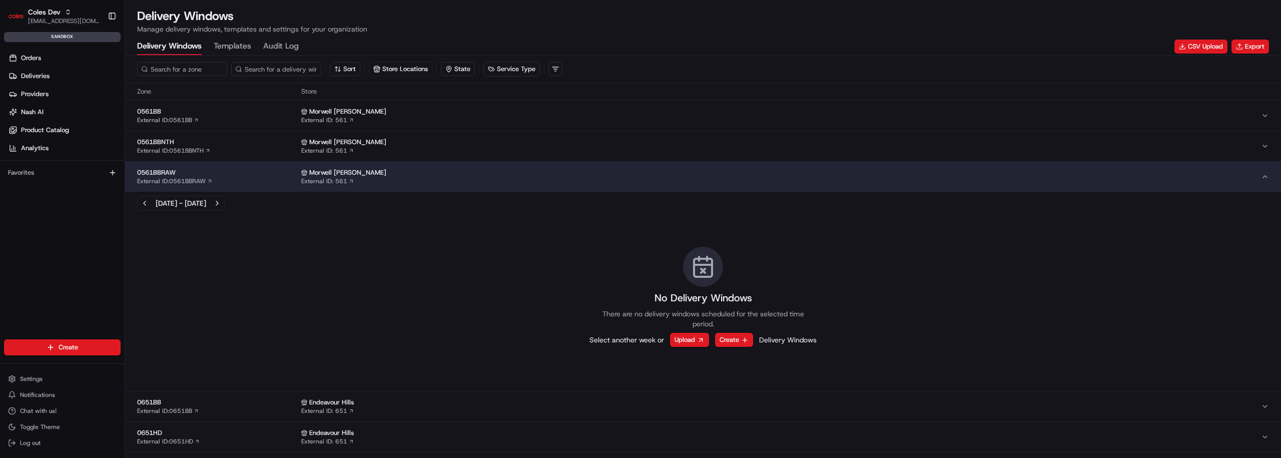
click at [237, 181] on div "0561BBRAW External ID: 0561BBRAW" at bounding box center [217, 176] width 160 height 17
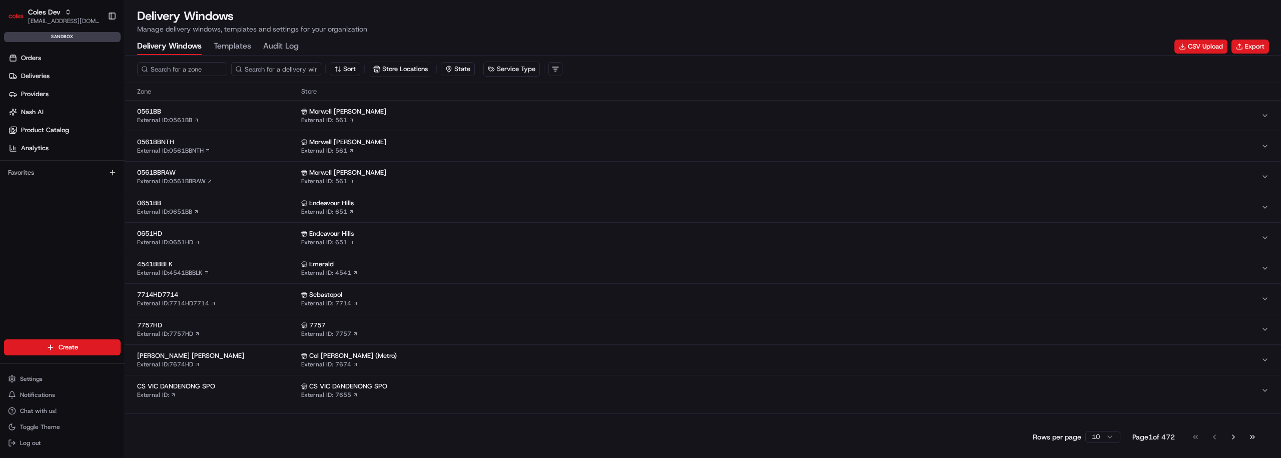
click at [221, 255] on button "4541BBBLK External ID: 4541BBBLK Emerald External ID: 4541" at bounding box center [703, 268] width 1156 height 30
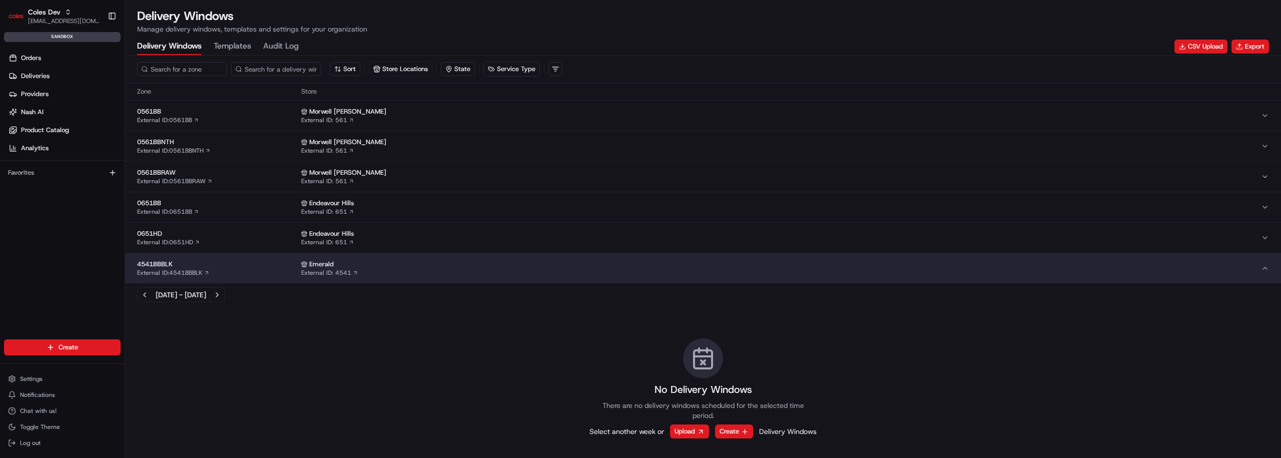
click at [219, 272] on div "4541BBBLK External ID: 4541BBBLK" at bounding box center [217, 268] width 160 height 17
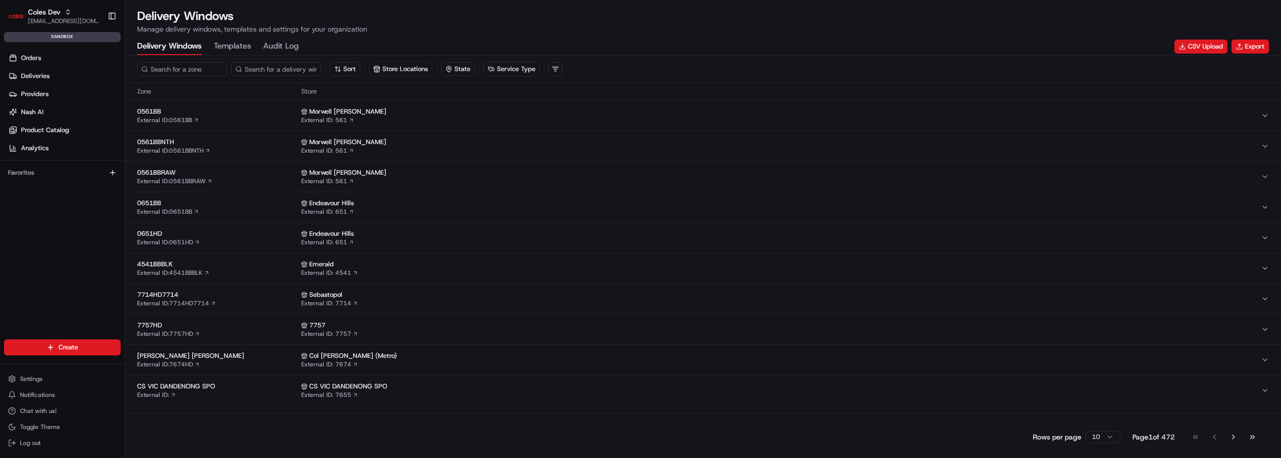
click at [235, 310] on button "7714HD7714 External ID: 7714HD7714 Sebastopol External ID: 7714" at bounding box center [703, 299] width 1156 height 30
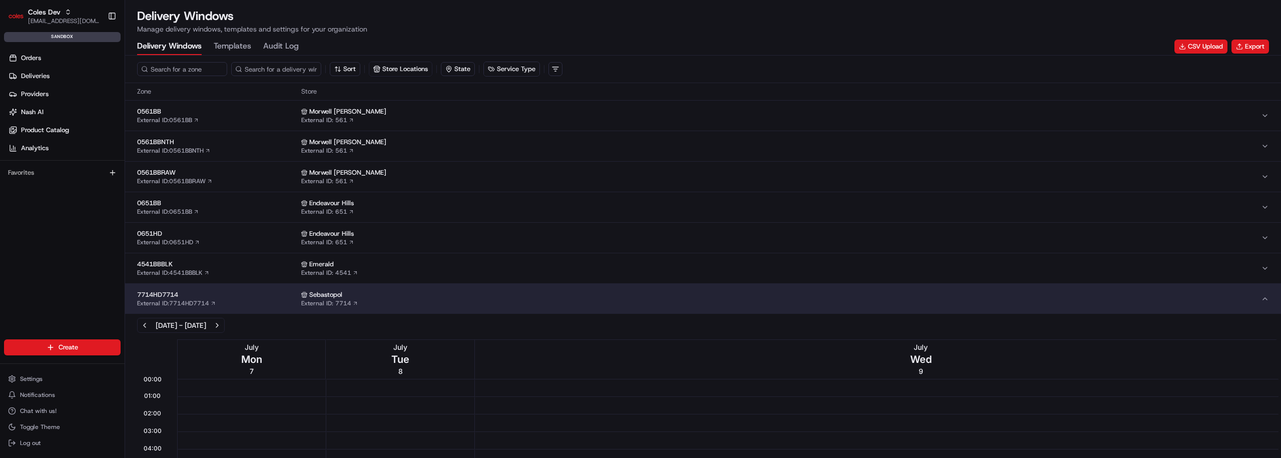
scroll to position [1, 0]
click at [274, 60] on div "Sort Store Locations State Service Type" at bounding box center [703, 70] width 1156 height 28
click at [274, 69] on input at bounding box center [291, 69] width 120 height 14
paste input "dlw_SJDTAoZBHrAgamuB3rp2YW_19:00_23:00""
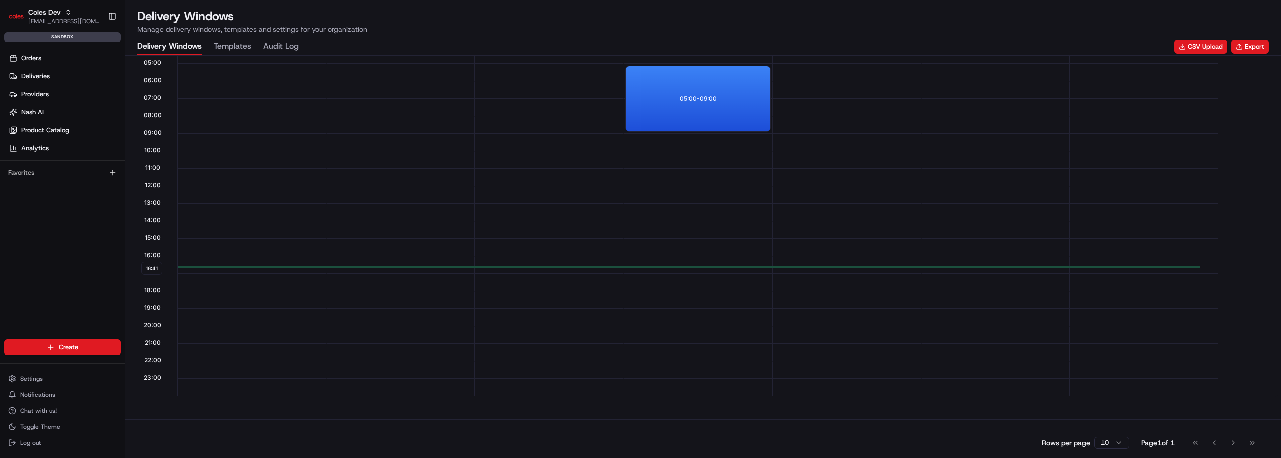
scroll to position [0, 0]
type input "dlw_SJDTAoZBHrAgamuB3rp2YW_19:00_23:00"
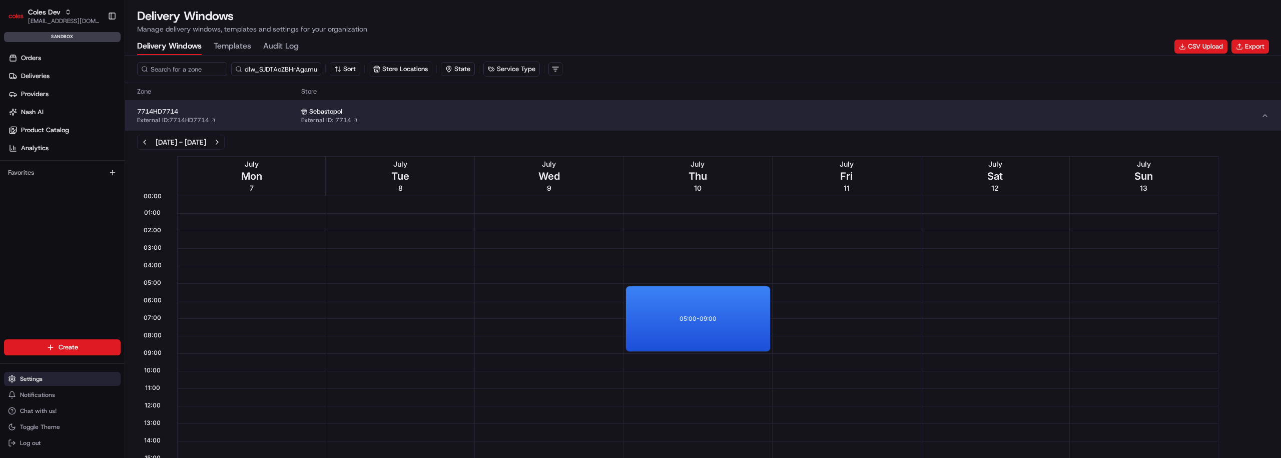
click at [40, 379] on span "Settings" at bounding box center [31, 379] width 23 height 8
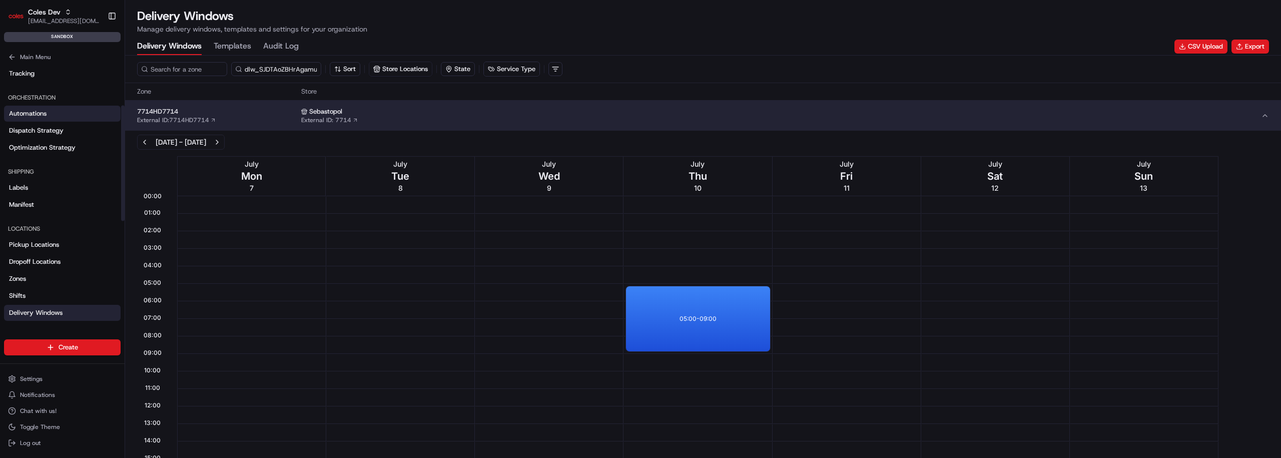
scroll to position [128, 0]
click at [31, 279] on link "Zones" at bounding box center [62, 278] width 117 height 16
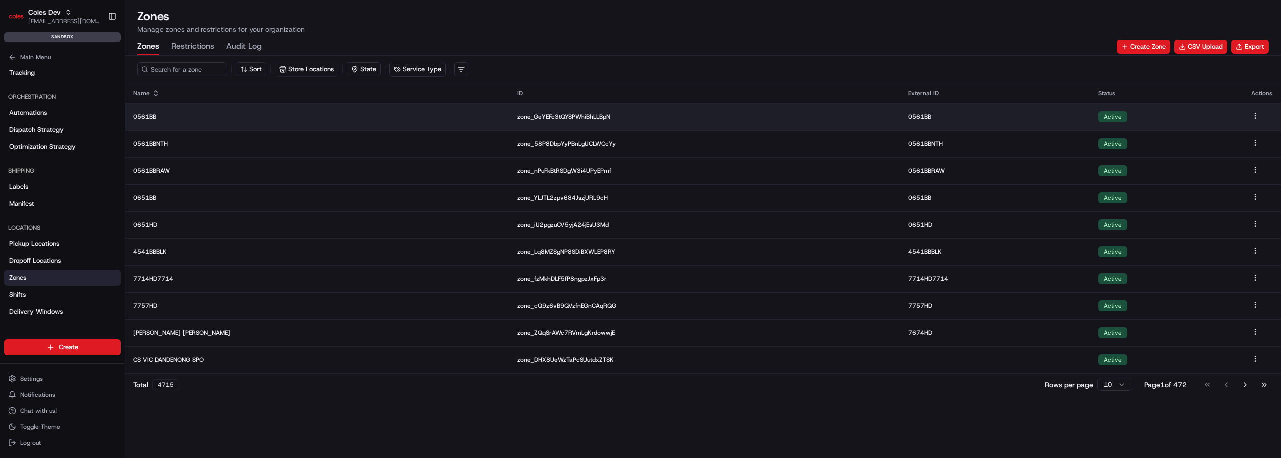
click at [273, 128] on td "0561BB" at bounding box center [317, 116] width 384 height 27
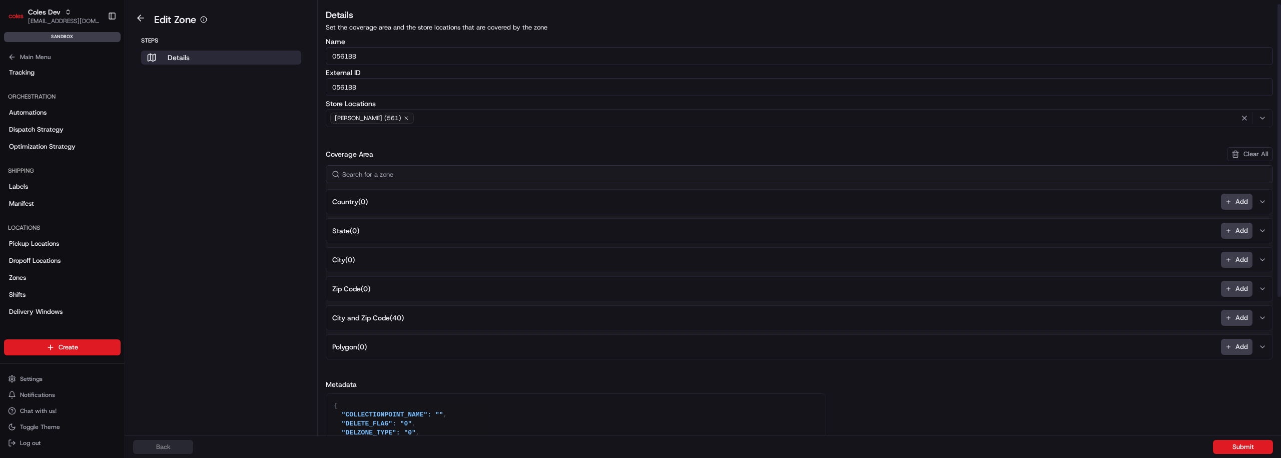
scroll to position [11, 0]
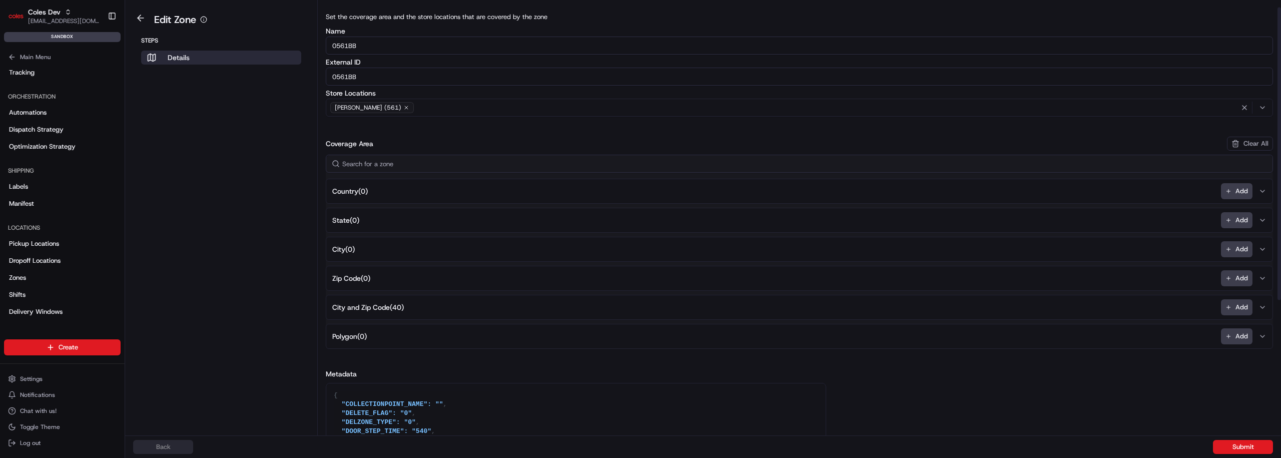
click at [403, 174] on div "Country ( 0 ) Add State ( 0 ) Add City ( 0 ) Add Zip Code ( 0 ) Add City and Zi…" at bounding box center [799, 252] width 947 height 194
click at [402, 166] on input at bounding box center [799, 164] width 947 height 18
type input "d"
click at [519, 299] on button "City and Zip Code ( 40 ) Add" at bounding box center [799, 307] width 942 height 24
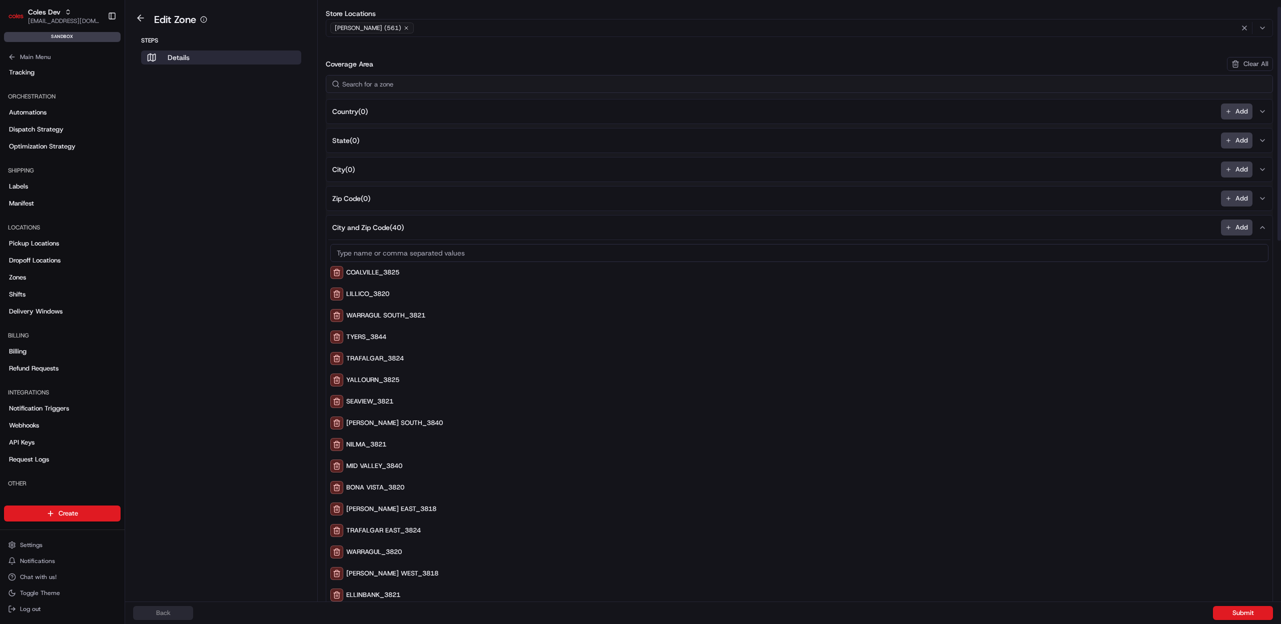
scroll to position [115, 0]
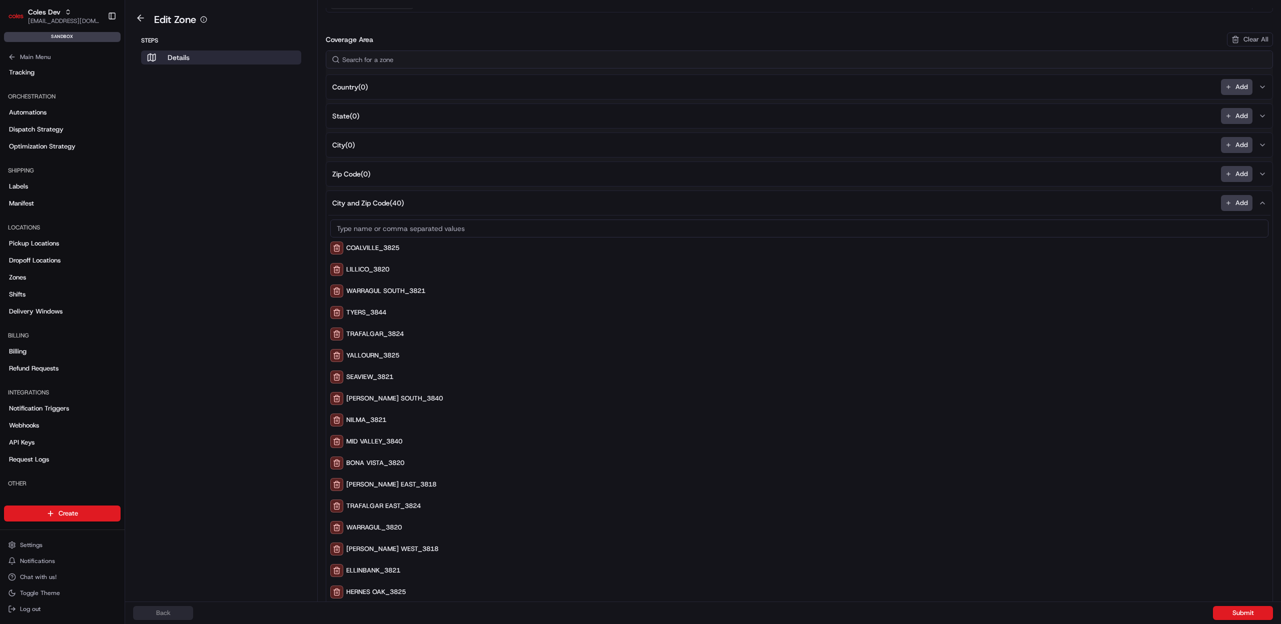
click at [143, 29] on aside "Edit Zone Steps Details" at bounding box center [221, 301] width 193 height 602
click at [143, 22] on button at bounding box center [140, 18] width 23 height 12
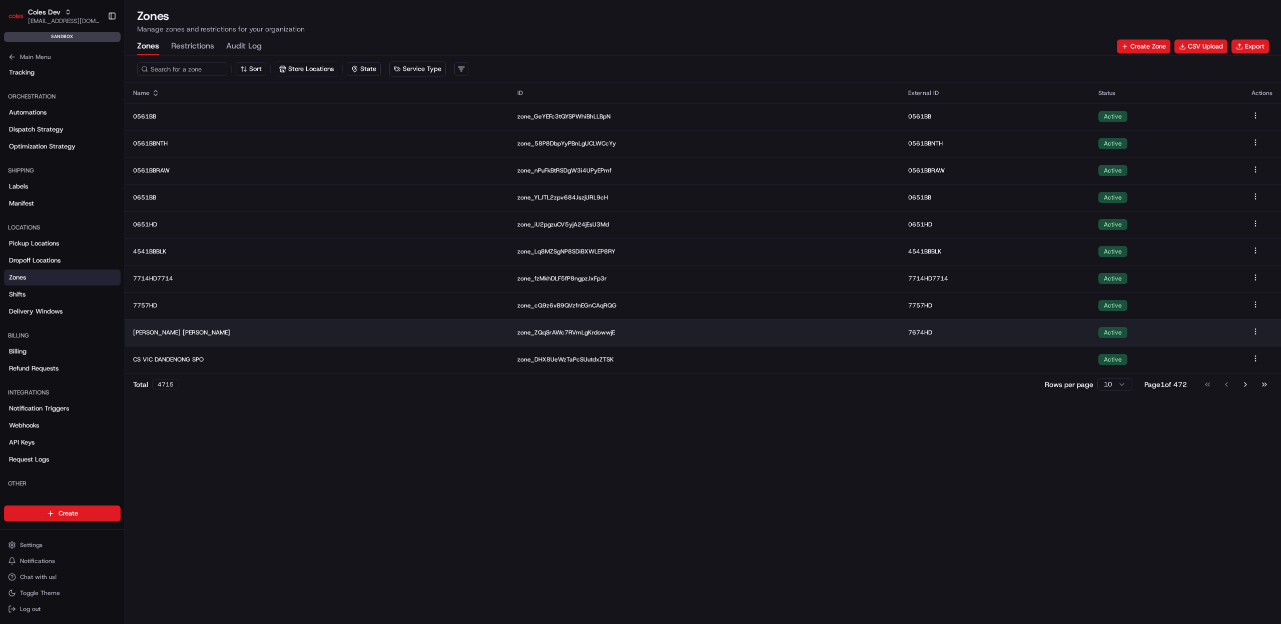
click at [300, 337] on td "Coles Glen Iris" at bounding box center [317, 332] width 384 height 27
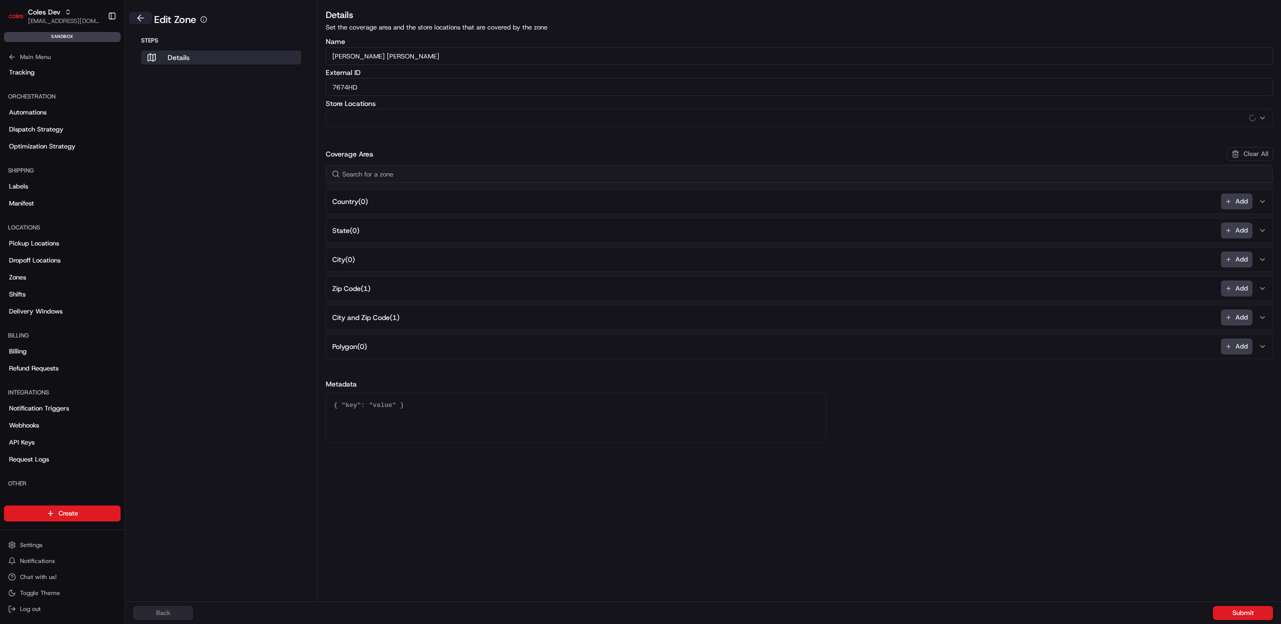
click at [143, 18] on button at bounding box center [140, 18] width 23 height 12
